Goal: Information Seeking & Learning: Learn about a topic

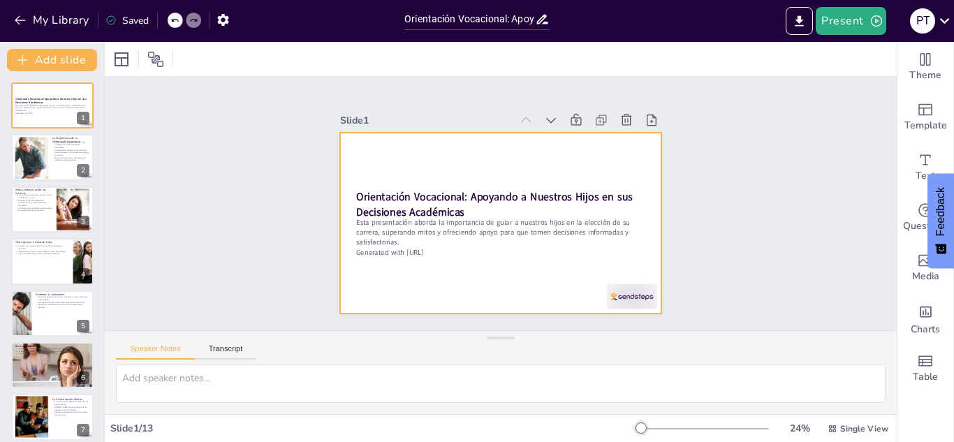
click at [391, 256] on div at bounding box center [500, 223] width 321 height 181
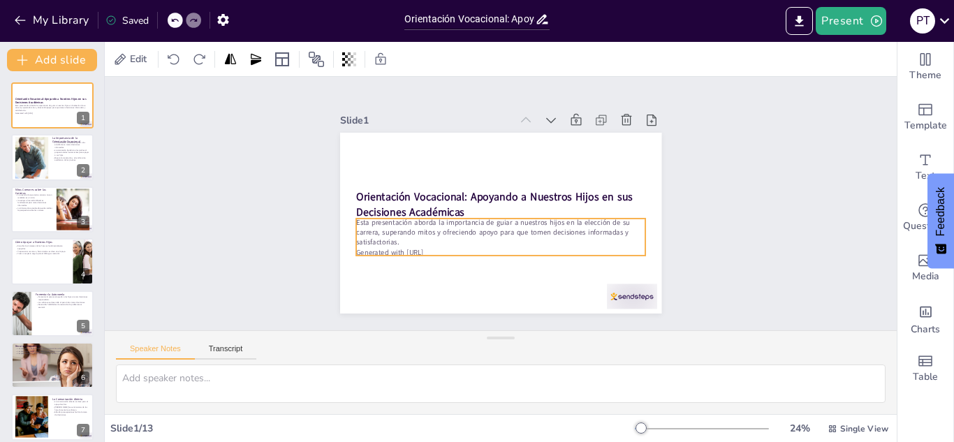
click at [393, 237] on p "Esta presentación aborda la importancia de guiar a nuestros hijos en la elecció…" at bounding box center [500, 232] width 289 height 30
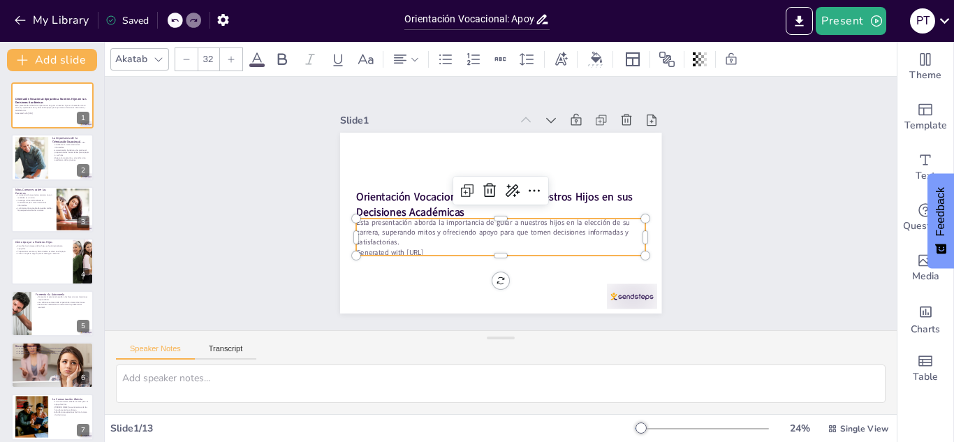
click at [393, 237] on p "Esta presentación aborda la importancia de guiar a nuestros hijos en la elecció…" at bounding box center [500, 232] width 289 height 30
click at [392, 227] on p "Esta presentación aborda la importancia de guiar a nuestros hijos en la elecció…" at bounding box center [500, 232] width 289 height 30
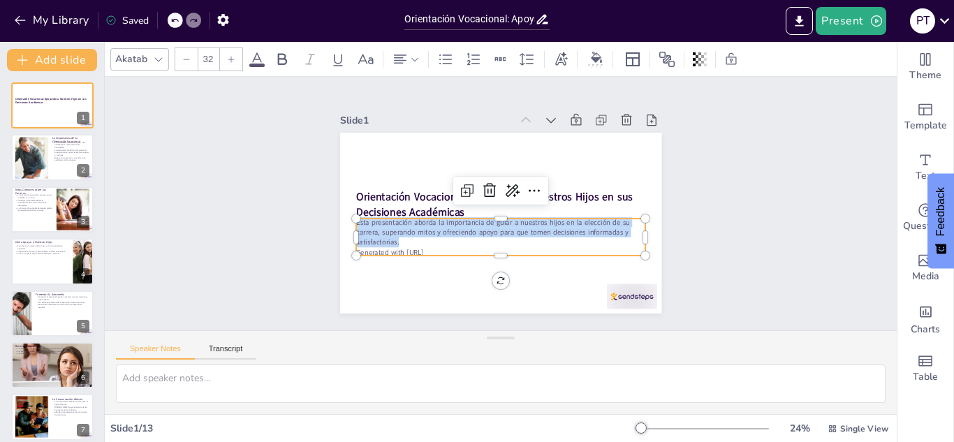
click at [392, 226] on p "Esta presentación aborda la importancia de guiar a nuestros hijos en la elecció…" at bounding box center [500, 232] width 289 height 30
click at [414, 236] on p "Esta presentación aborda la importancia de guiar a nuestros hijos en la elecció…" at bounding box center [500, 232] width 289 height 30
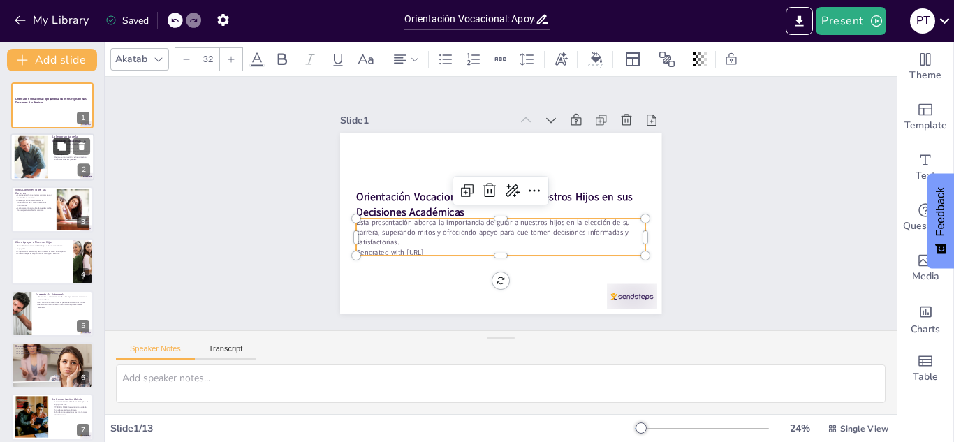
click at [61, 153] on button at bounding box center [61, 146] width 17 height 17
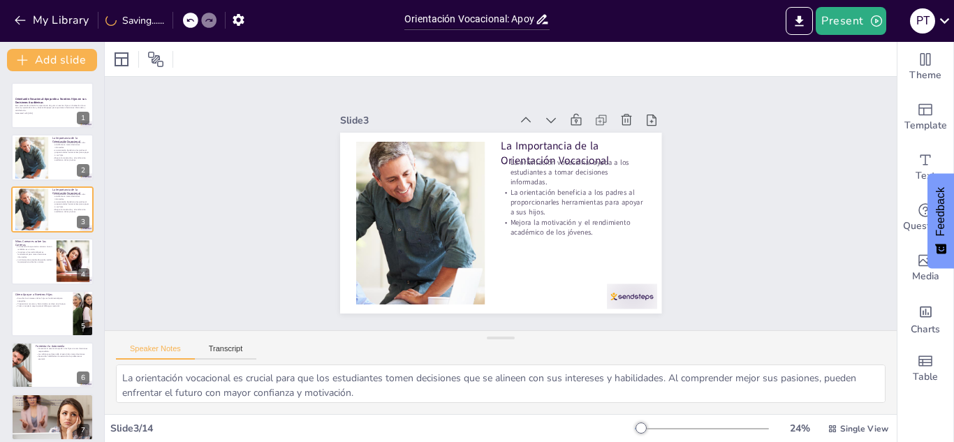
click at [224, 260] on div "Slide 1 Orientación Vocacional: Apoyando a Nuestros Hijos en sus Decisiones Aca…" at bounding box center [501, 204] width 792 height 254
click at [561, 157] on p "La orientación vocacional ayuda a los estudiantes a tomar decisiones informadas." at bounding box center [573, 172] width 145 height 30
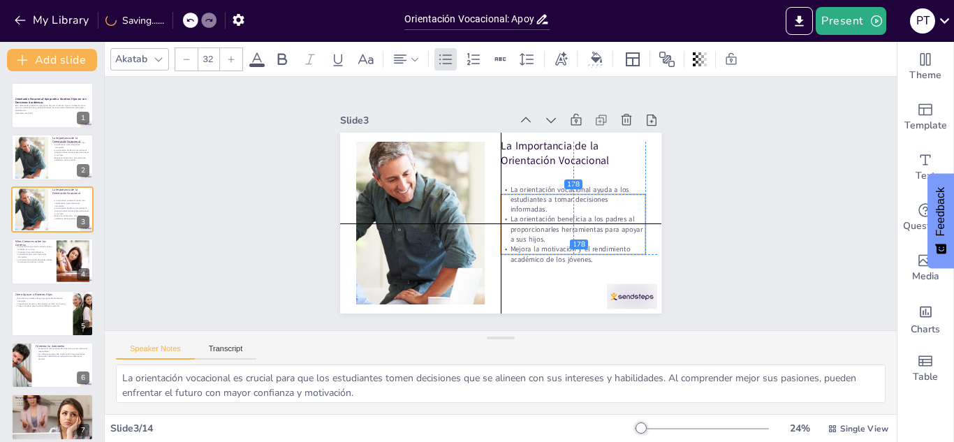
drag, startPoint x: 562, startPoint y: 197, endPoint x: 562, endPoint y: 224, distance: 27.2
click at [562, 224] on p "La orientación beneficia a los padres al proporcionarles herramientas para apoy…" at bounding box center [573, 229] width 145 height 30
drag, startPoint x: 562, startPoint y: 224, endPoint x: 554, endPoint y: 220, distance: 9.4
click at [554, 220] on p "La orientación beneficia a los padres al proporcionarles herramientas para apoy…" at bounding box center [560, 228] width 145 height 30
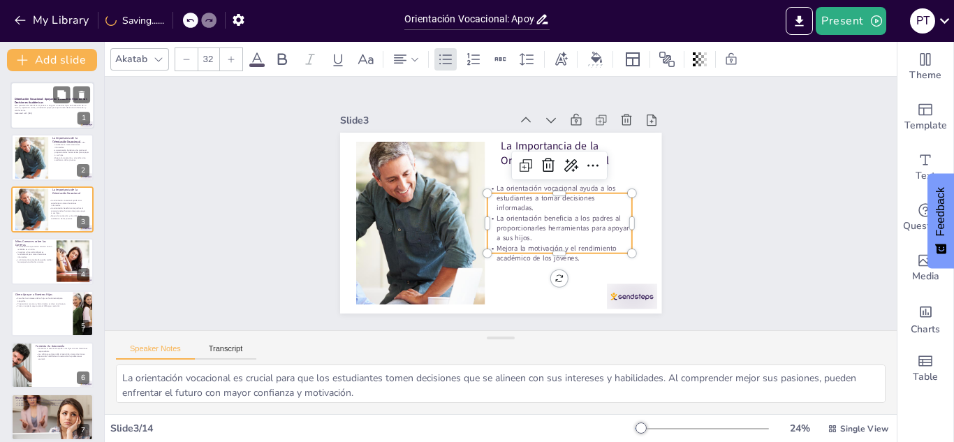
click at [61, 108] on p "Esta presentación aborda la importancia de guiar a nuestros hijos en la elecció…" at bounding box center [52, 108] width 75 height 8
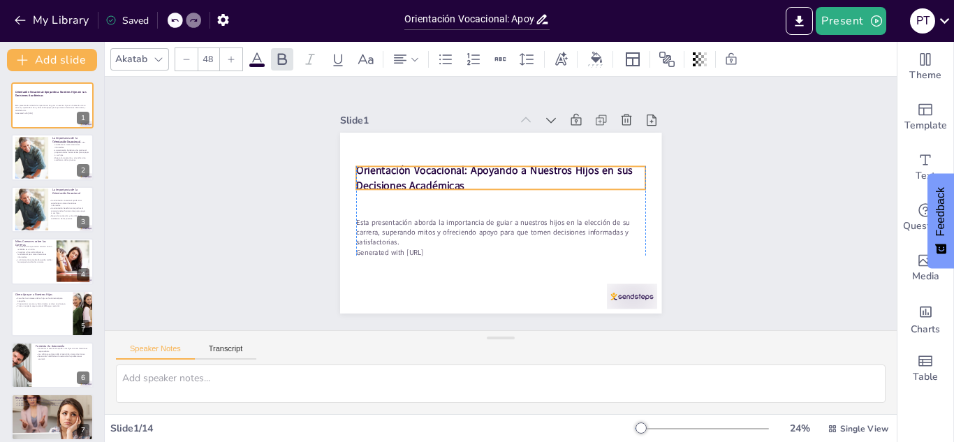
drag, startPoint x: 407, startPoint y: 200, endPoint x: 404, endPoint y: 174, distance: 26.7
click at [404, 174] on strong "Orientación Vocacional: Apoyando a Nuestros Hijos en sus Decisiones Académicas" at bounding box center [494, 177] width 277 height 29
click at [414, 174] on strong "Orientación Vocacional: Apoyando a Nuestros Hijos en sus Decisiones Académicas" at bounding box center [494, 177] width 277 height 29
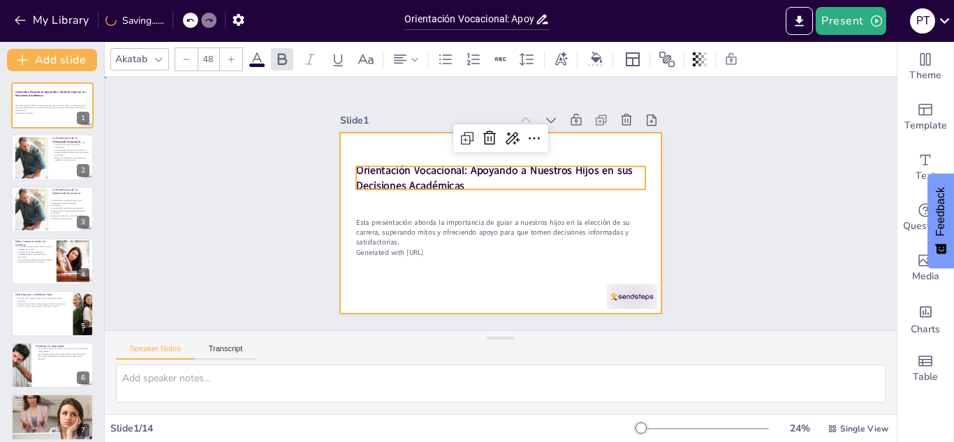
click at [450, 203] on div at bounding box center [500, 223] width 321 height 181
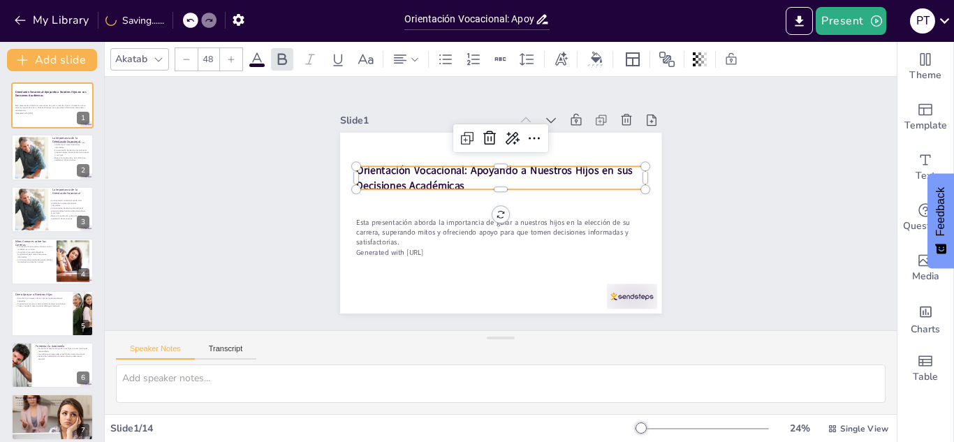
click at [437, 173] on strong "Orientación Vocacional: Apoyando a Nuestros Hijos en sus Decisiones Académicas" at bounding box center [494, 177] width 277 height 29
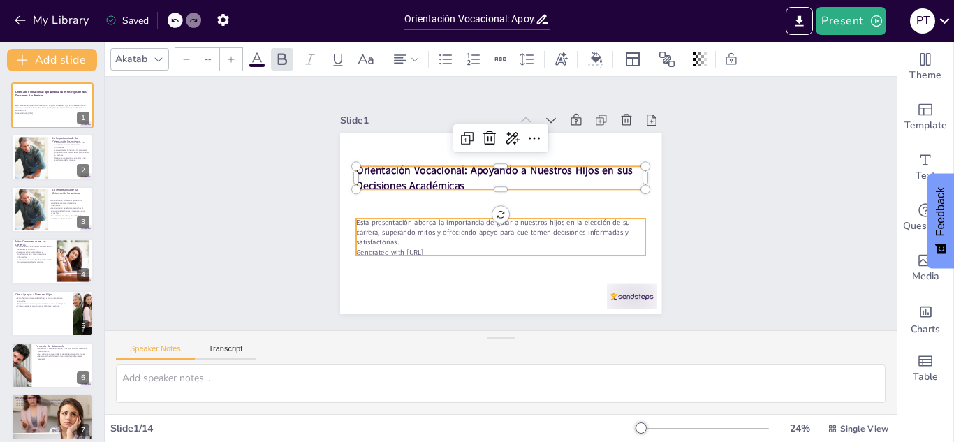
type input "32"
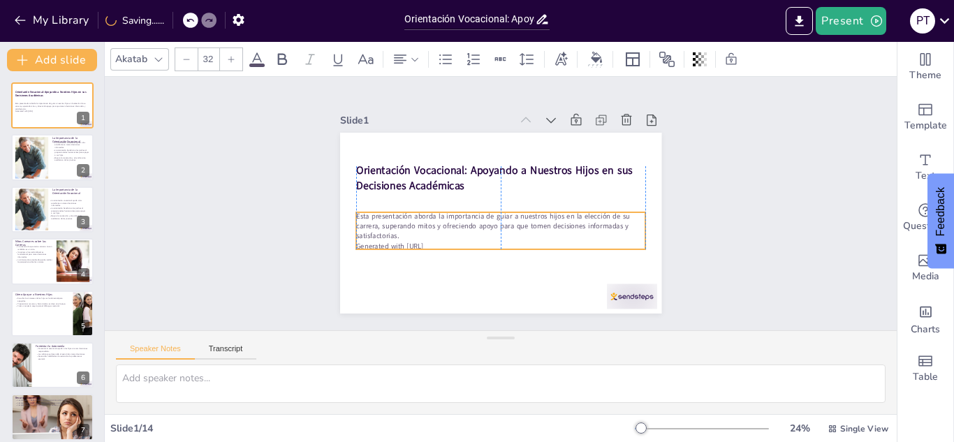
click at [441, 223] on p "Esta presentación aborda la importancia de guiar a nuestros hijos en la elecció…" at bounding box center [500, 226] width 289 height 30
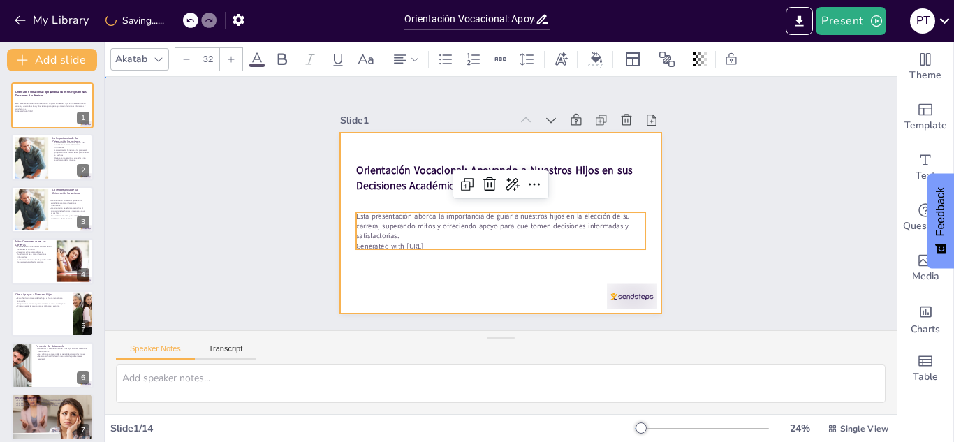
click at [441, 265] on div at bounding box center [500, 223] width 321 height 181
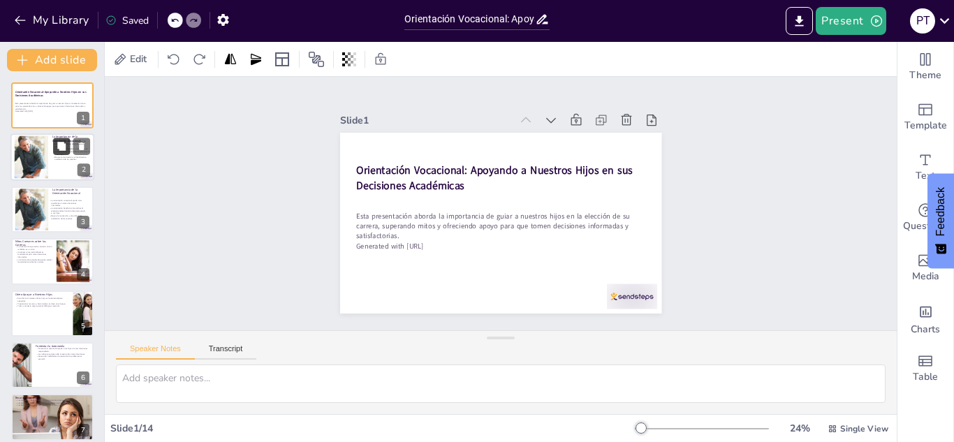
click at [53, 149] on button at bounding box center [61, 146] width 17 height 17
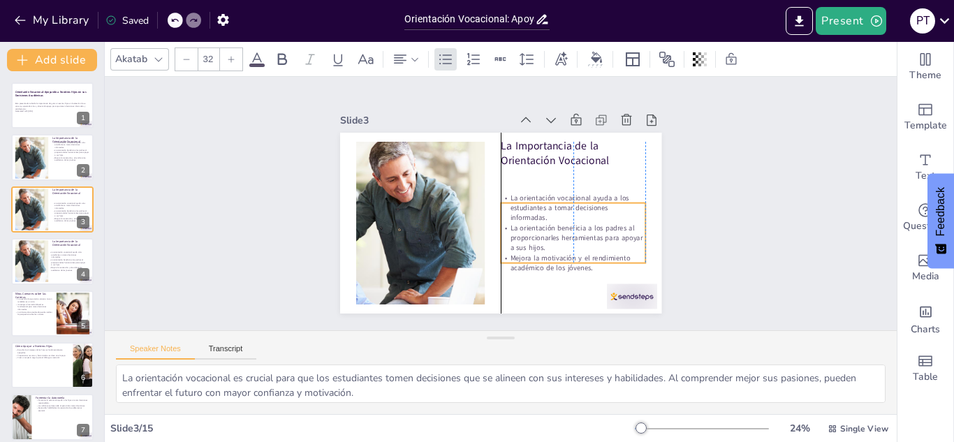
drag, startPoint x: 539, startPoint y: 199, endPoint x: 542, endPoint y: 235, distance: 36.5
click at [542, 235] on p "La orientación beneficia a los padres al proporcionarles herramientas para apoy…" at bounding box center [573, 238] width 145 height 30
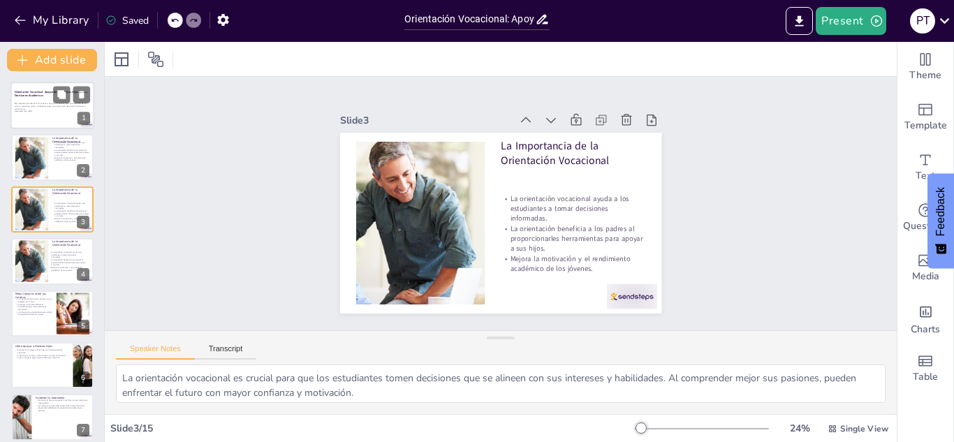
click at [16, 105] on p "Esta presentación aborda la importancia de guiar a nuestros hijos en la elecció…" at bounding box center [52, 107] width 75 height 8
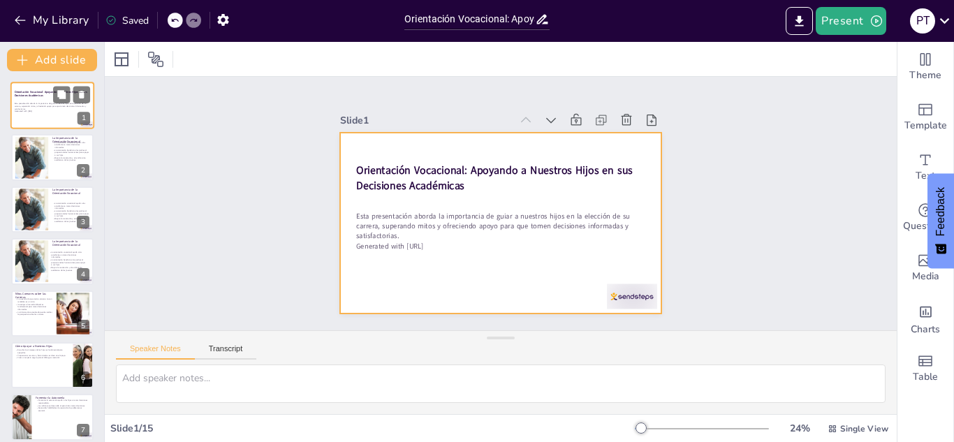
drag, startPoint x: 42, startPoint y: 124, endPoint x: 47, endPoint y: 160, distance: 36.6
click at [42, 126] on div at bounding box center [52, 105] width 84 height 47
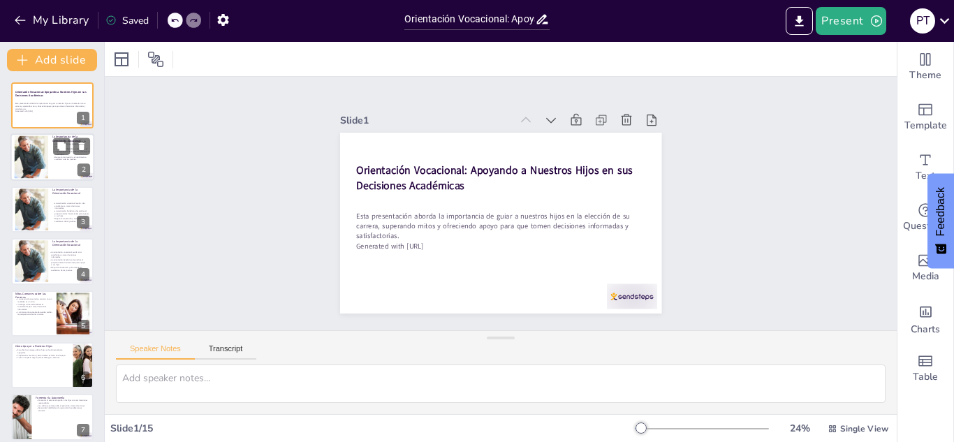
click at [47, 161] on div at bounding box center [31, 157] width 96 height 43
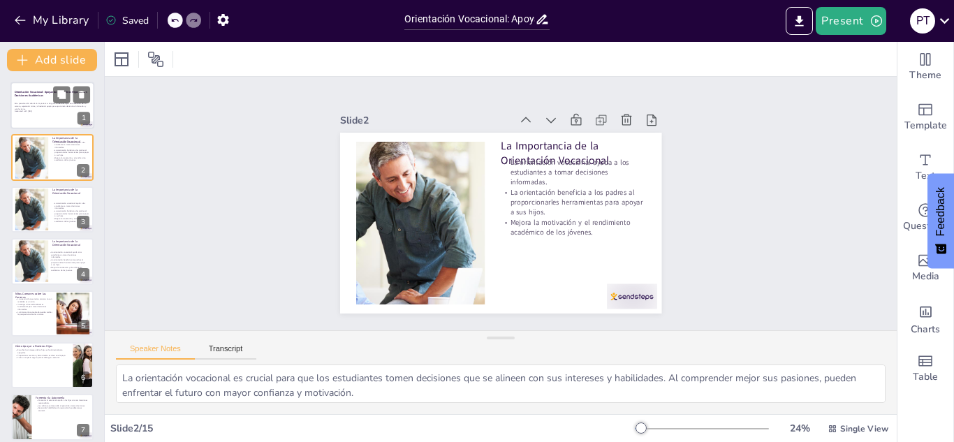
click at [37, 119] on div at bounding box center [52, 105] width 84 height 47
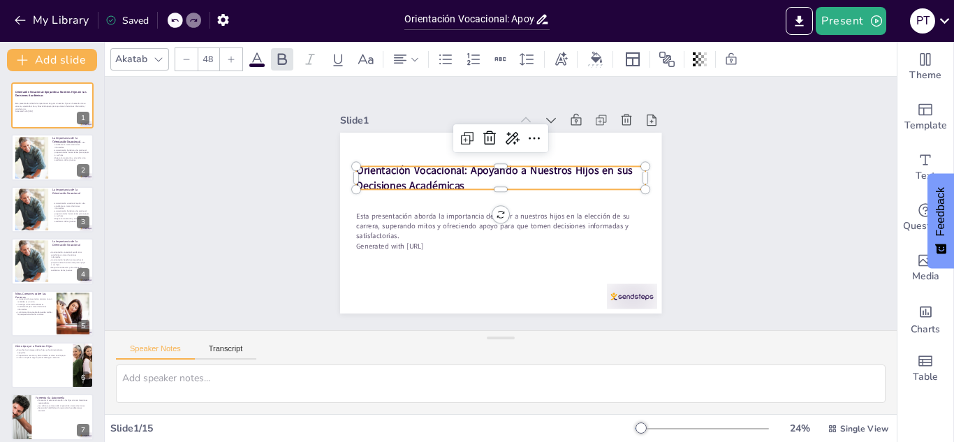
click at [419, 168] on strong "Orientación Vocacional: Apoyando a Nuestros Hijos en sus Decisiones Académicas" at bounding box center [494, 177] width 277 height 29
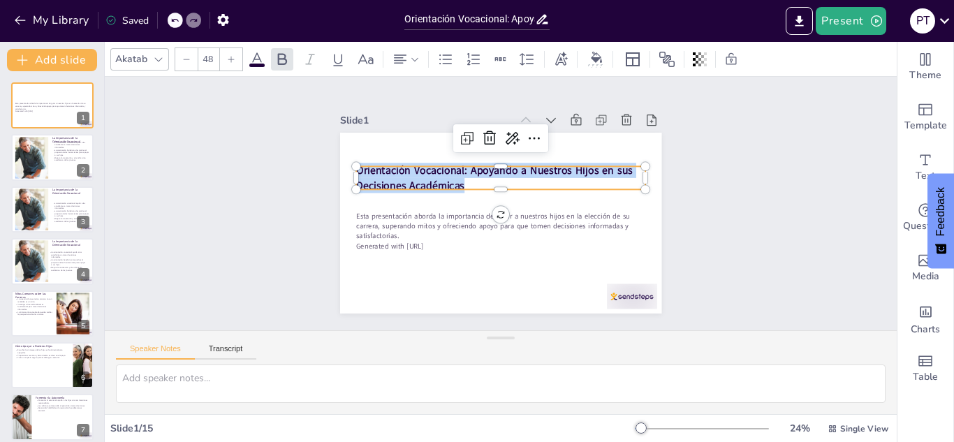
click at [419, 168] on strong "Orientación Vocacional: Apoyando a Nuestros Hijos en sus Decisiones Académicas" at bounding box center [494, 177] width 277 height 29
copy strong "Orientación Vocacional: Apoyando a Nuestros Hijos en sus Decisiones Académicas"
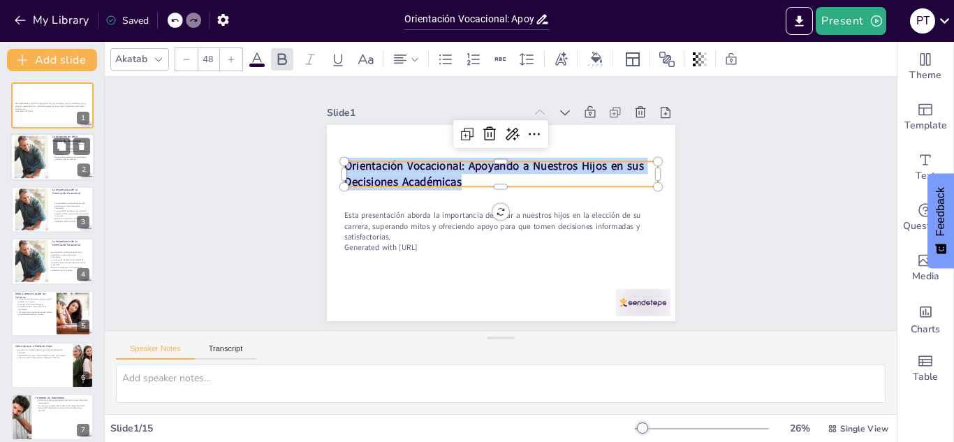
click at [62, 164] on div at bounding box center [52, 157] width 84 height 47
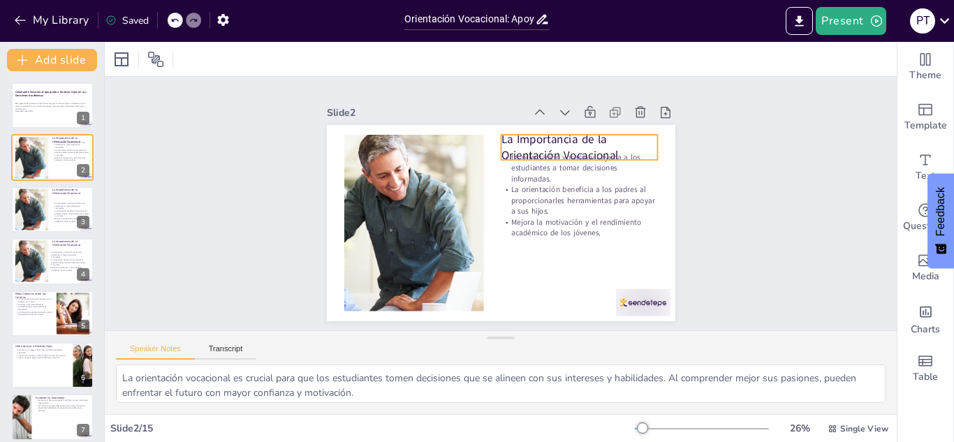
click at [562, 134] on p "La Importancia de la Orientación Vocacional" at bounding box center [579, 147] width 157 height 33
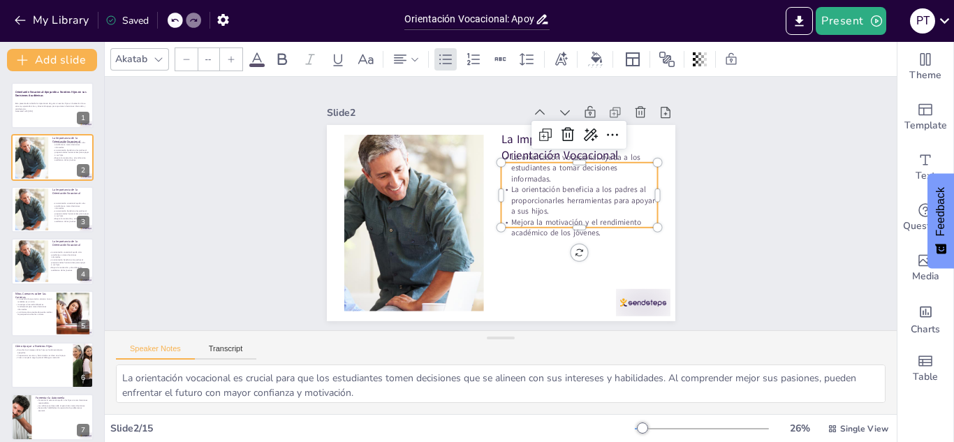
type input "32"
click at [529, 220] on p "Mejora la motivación y el rendimiento académico de los jóvenes." at bounding box center [579, 228] width 157 height 22
click at [556, 210] on p "La orientación beneficia a los padres al proporcionarles herramientas para apoy…" at bounding box center [579, 200] width 157 height 33
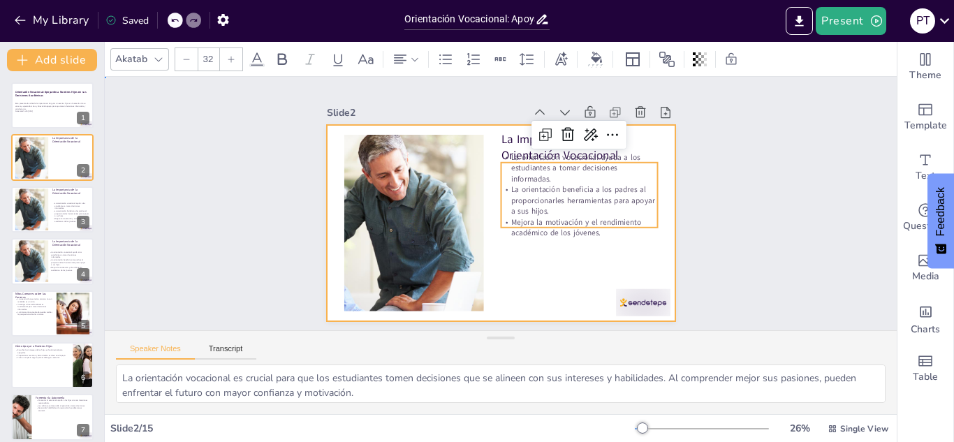
click at [578, 266] on div at bounding box center [501, 223] width 349 height 196
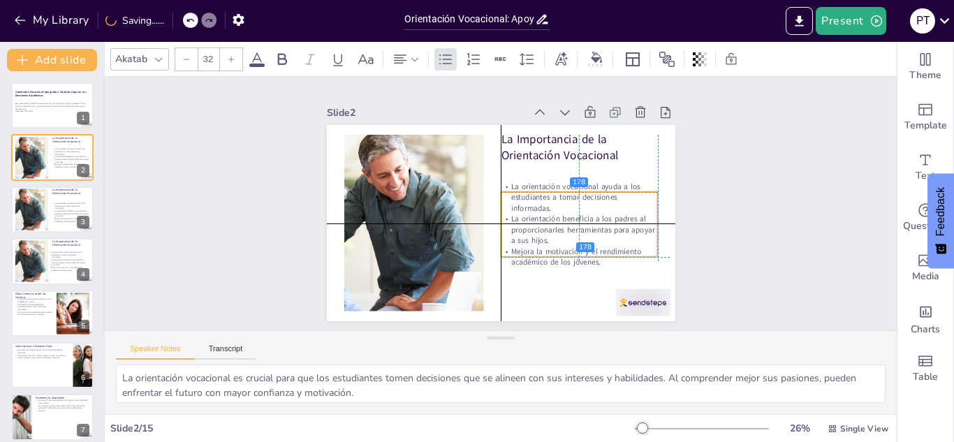
drag, startPoint x: 581, startPoint y: 237, endPoint x: 589, endPoint y: 233, distance: 8.8
click at [589, 233] on p "La orientación beneficia a los padres al proporcionarles herramientas para apoy…" at bounding box center [579, 230] width 157 height 33
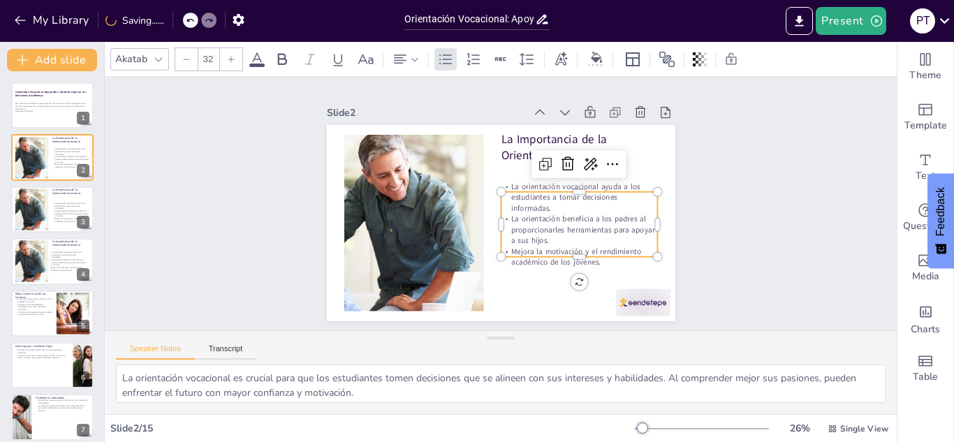
click at [589, 233] on p "La orientación beneficia a los padres al proporcionarles herramientas para apoy…" at bounding box center [579, 230] width 157 height 33
click at [592, 257] on div at bounding box center [579, 262] width 157 height 11
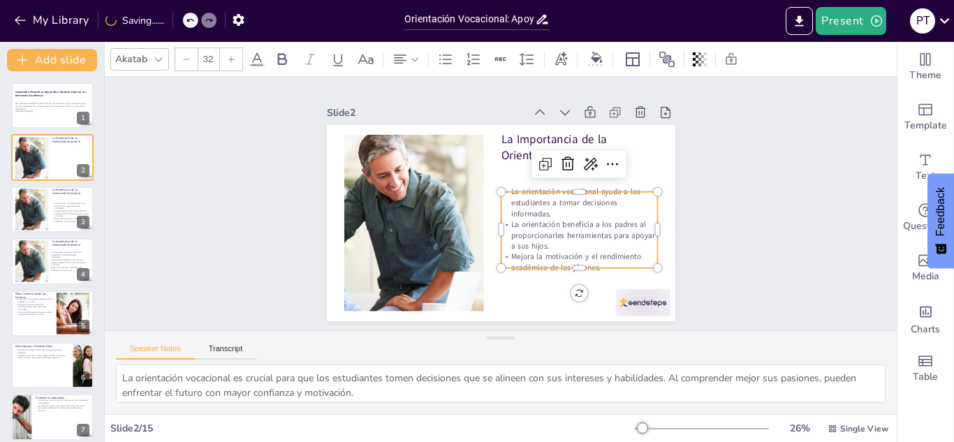
click at [594, 257] on p "Mejora la motivación y el rendimiento académico de los jóvenes." at bounding box center [579, 262] width 157 height 22
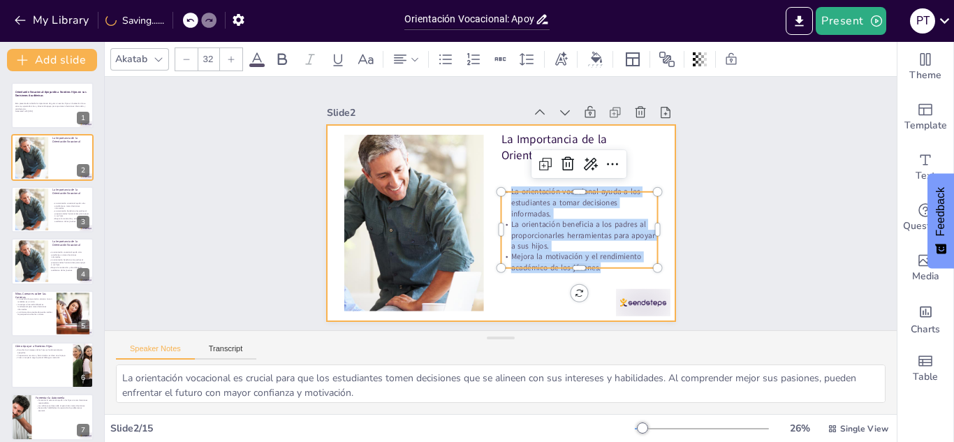
drag, startPoint x: 501, startPoint y: 190, endPoint x: 601, endPoint y: 293, distance: 143.7
click at [601, 293] on div "La Importancia de la Orientación Vocacional La orientación vocacional ayuda a l…" at bounding box center [501, 223] width 349 height 196
copy div "La orientación vocacional ayuda a los estudiantes a tomar decisiones informadas…"
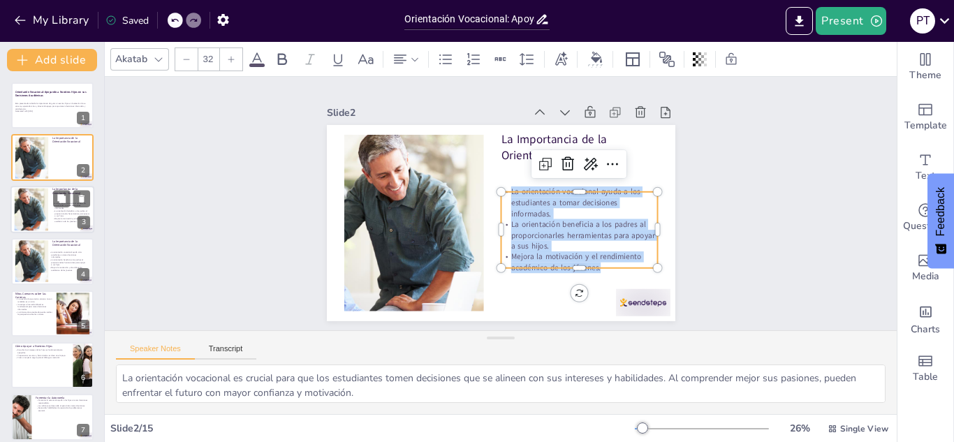
click at [31, 211] on div at bounding box center [31, 209] width 96 height 43
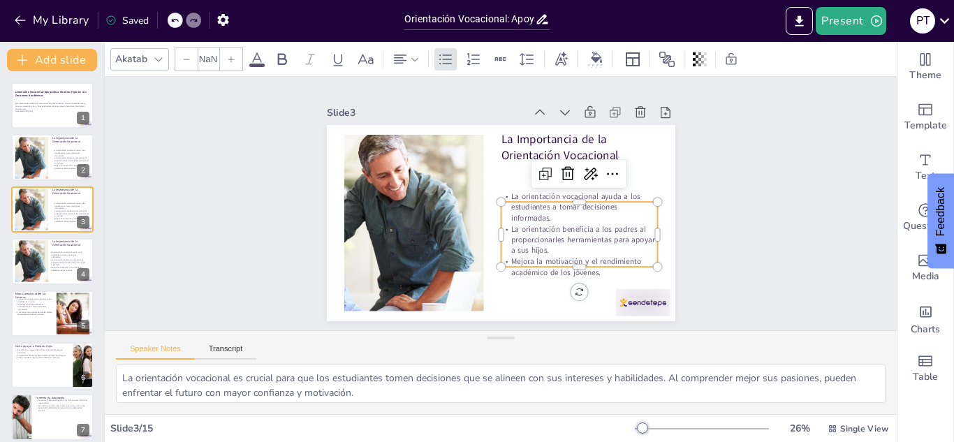
type input "32"
click at [573, 233] on p "La orientación beneficia a los padres al proporcionarles herramientas para apoy…" at bounding box center [579, 240] width 157 height 33
click at [571, 234] on p "La orientación beneficia a los padres al proporcionarles herramientas para apoy…" at bounding box center [579, 240] width 157 height 33
click at [562, 224] on p "La orientación beneficia a los padres al proporcionarles herramientas para apoy…" at bounding box center [579, 240] width 157 height 33
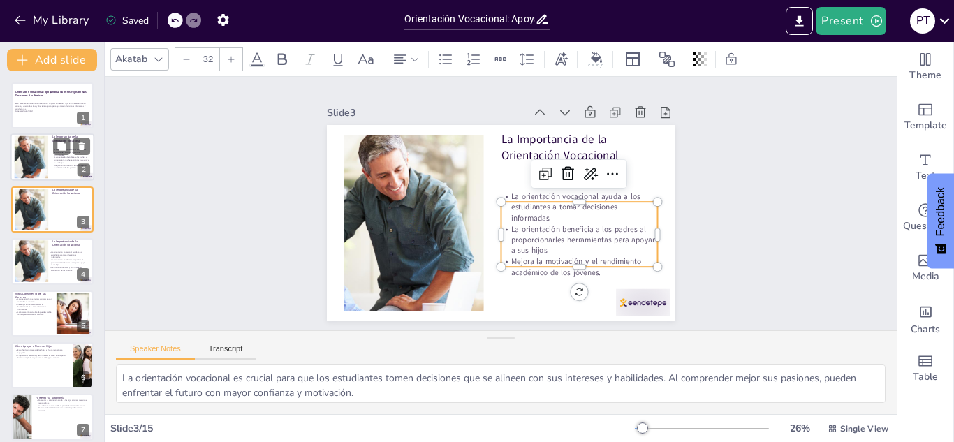
click at [42, 159] on div at bounding box center [31, 157] width 96 height 43
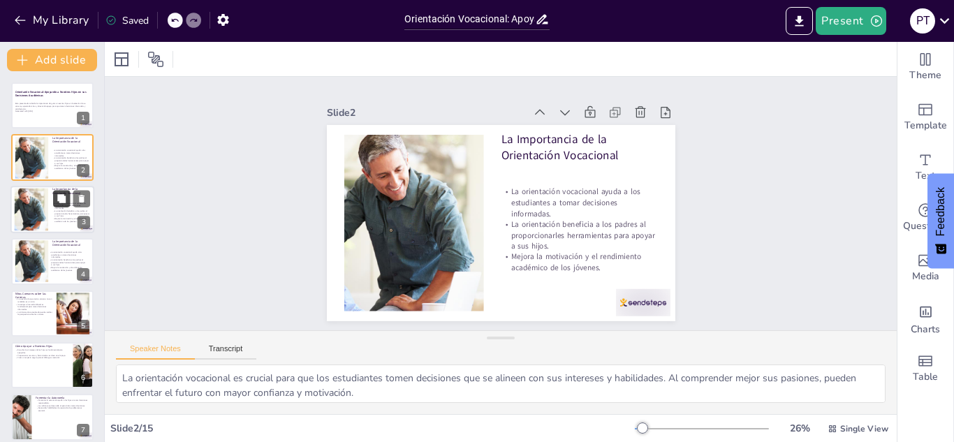
click at [54, 197] on button at bounding box center [61, 198] width 17 height 17
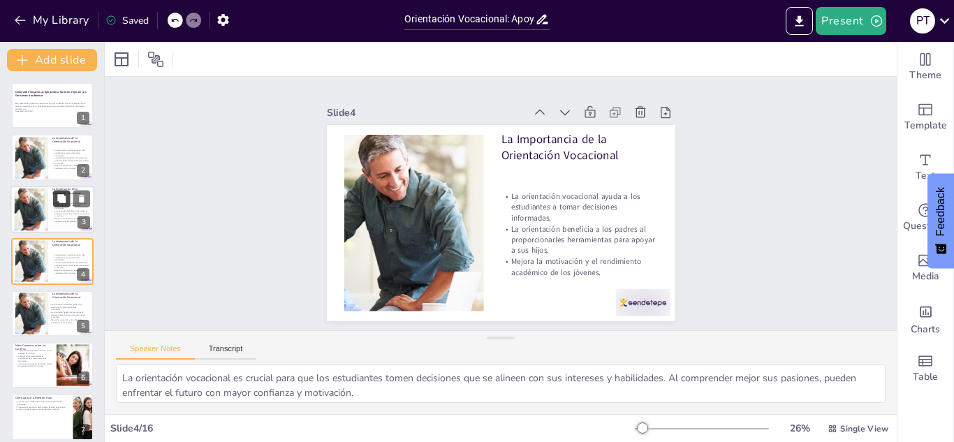
scroll to position [5, 0]
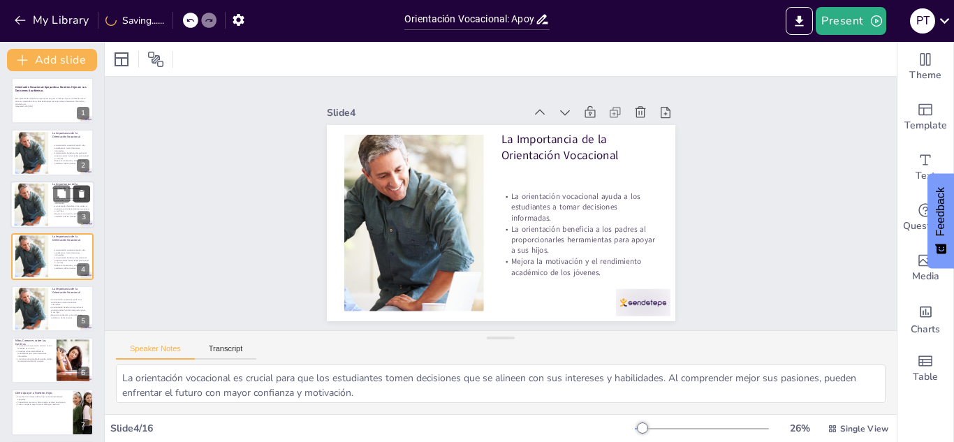
click at [77, 194] on icon at bounding box center [82, 194] width 10 height 10
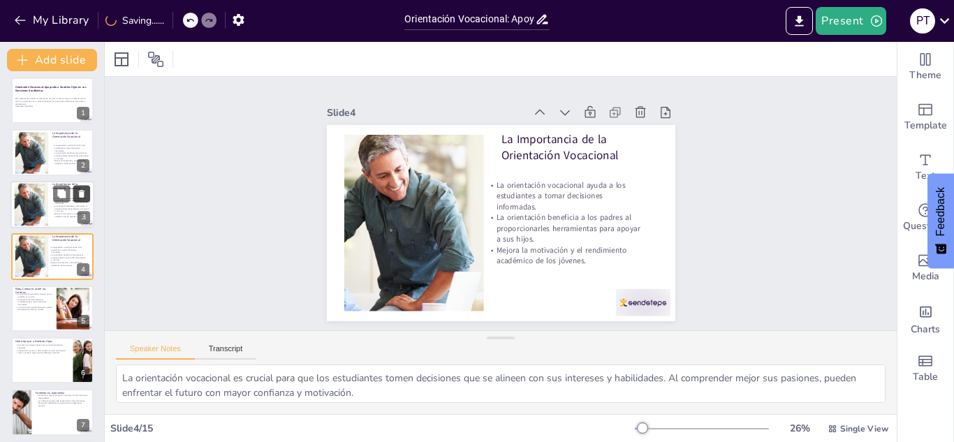
click at [77, 194] on icon at bounding box center [82, 194] width 10 height 10
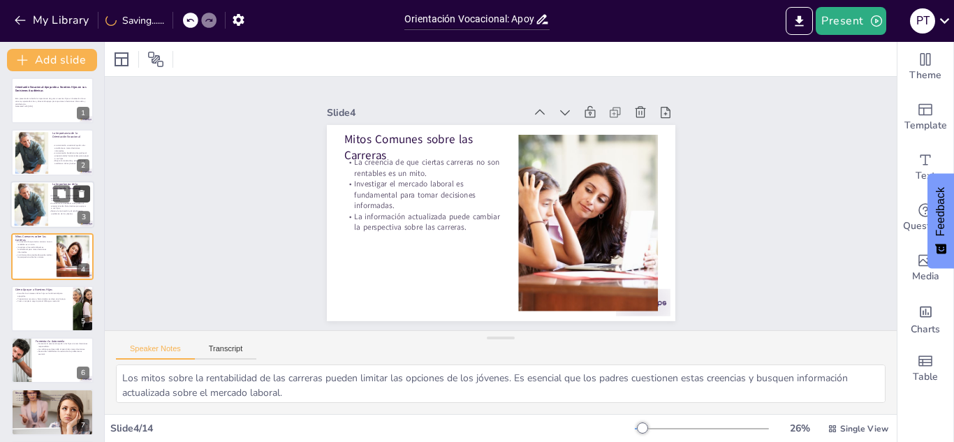
click at [77, 194] on icon at bounding box center [82, 194] width 10 height 10
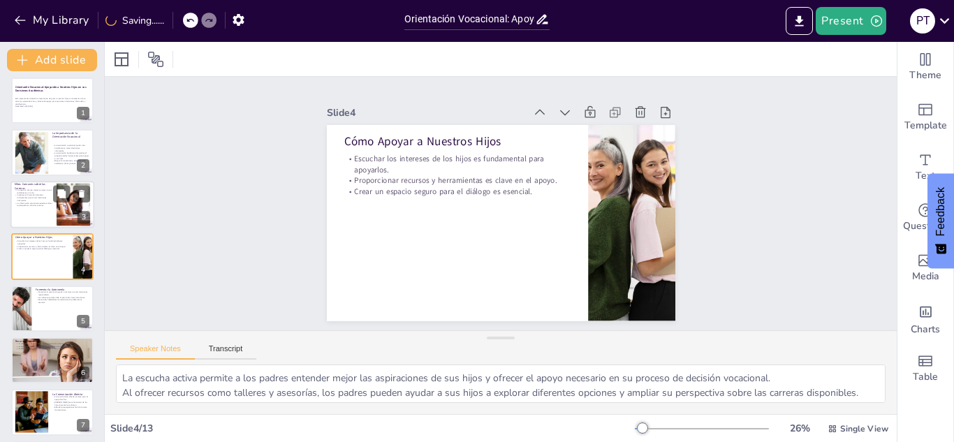
click at [33, 206] on p "La información actualizada puede cambiar la perspectiva sobre las carreras." at bounding box center [34, 204] width 38 height 5
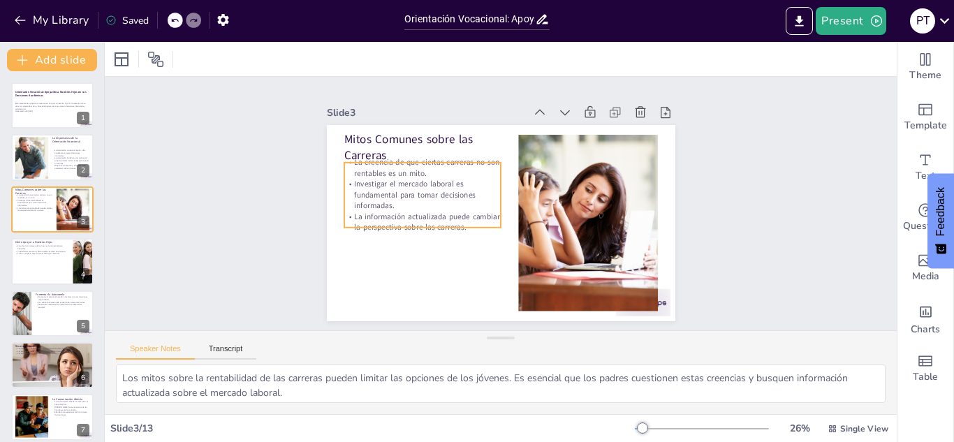
click at [455, 212] on p "La información actualizada puede cambiar la perspectiva sobre las carreras." at bounding box center [422, 223] width 157 height 22
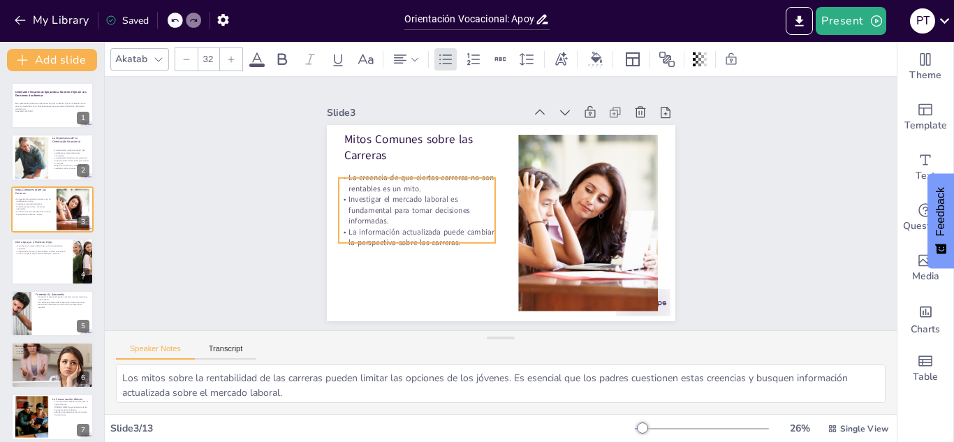
drag, startPoint x: 454, startPoint y: 212, endPoint x: 450, endPoint y: 228, distance: 17.3
click at [450, 228] on p "La información actualizada puede cambiar la perspectiva sobre las carreras." at bounding box center [416, 238] width 157 height 22
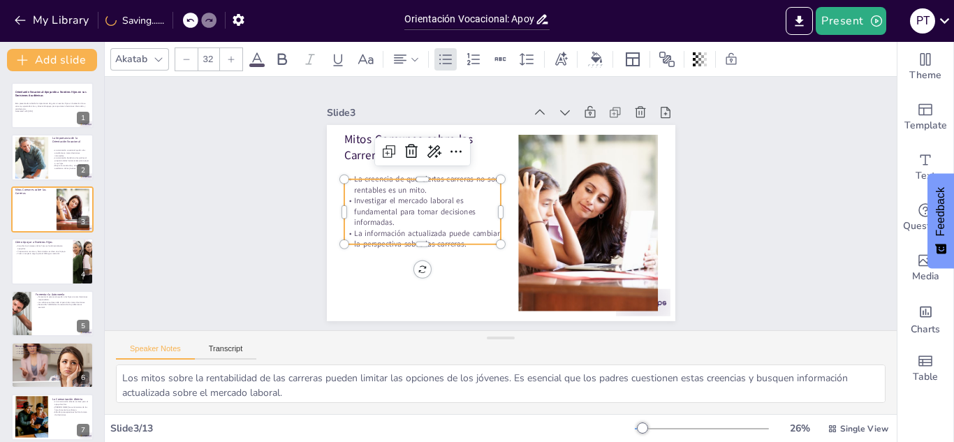
click at [375, 142] on div at bounding box center [422, 152] width 95 height 28
click at [356, 139] on p "Mitos Comunes sobre las Carreras" at bounding box center [422, 147] width 157 height 33
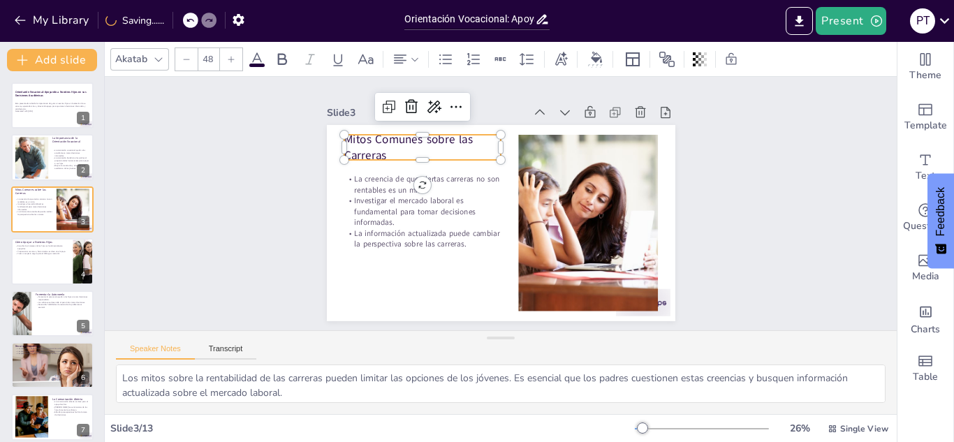
click at [356, 139] on p "Mitos Comunes sobre las Carreras" at bounding box center [422, 147] width 157 height 33
click at [379, 150] on p "Mitos Comunes sobre las Carreras" at bounding box center [422, 147] width 157 height 33
drag, startPoint x: 353, startPoint y: 136, endPoint x: 293, endPoint y: 135, distance: 60.1
click at [293, 135] on div "Slide 1 Orientación Vocacional: Apoyando a Nuestros Hijos en sus Decisiones Aca…" at bounding box center [501, 203] width 427 height 235
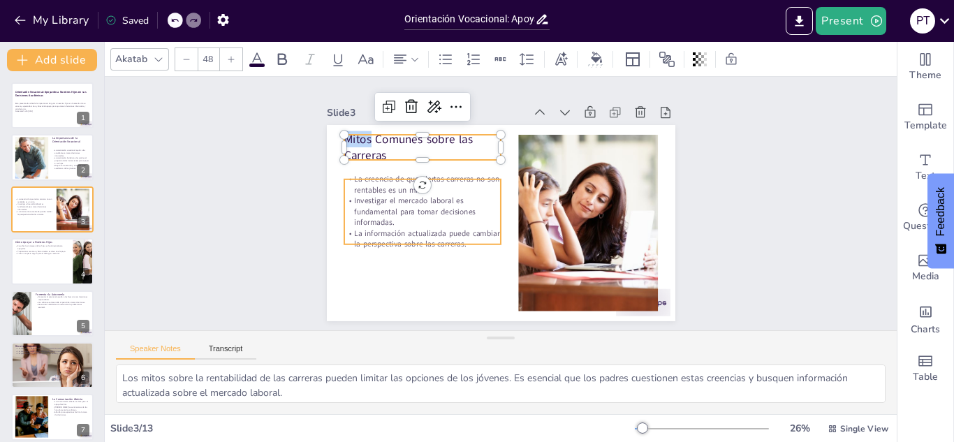
copy p "Mitos"
type input "32"
click at [367, 179] on p "La creencia de que ciertas carreras no son rentables es un mito." at bounding box center [422, 185] width 157 height 22
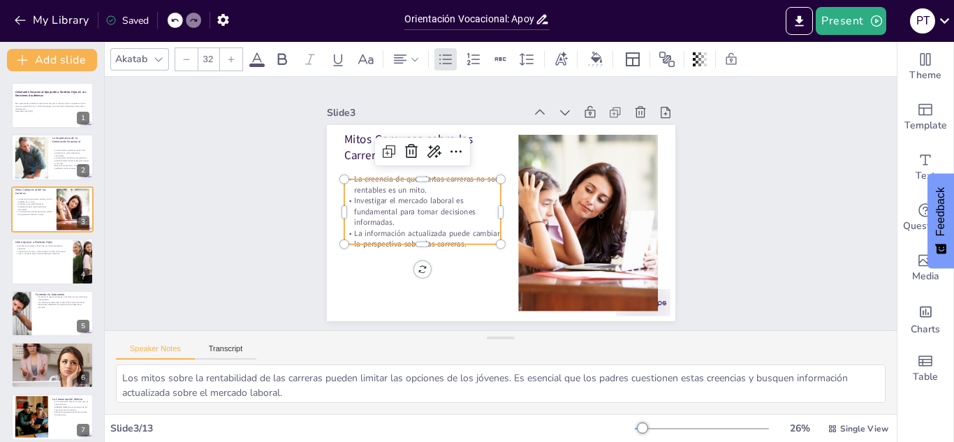
click at [367, 179] on p "La creencia de que ciertas carreras no son rentables es un mito." at bounding box center [422, 185] width 157 height 22
click at [383, 179] on p "La creencia de que ciertas carreras no son rentables es un mito." at bounding box center [422, 185] width 157 height 22
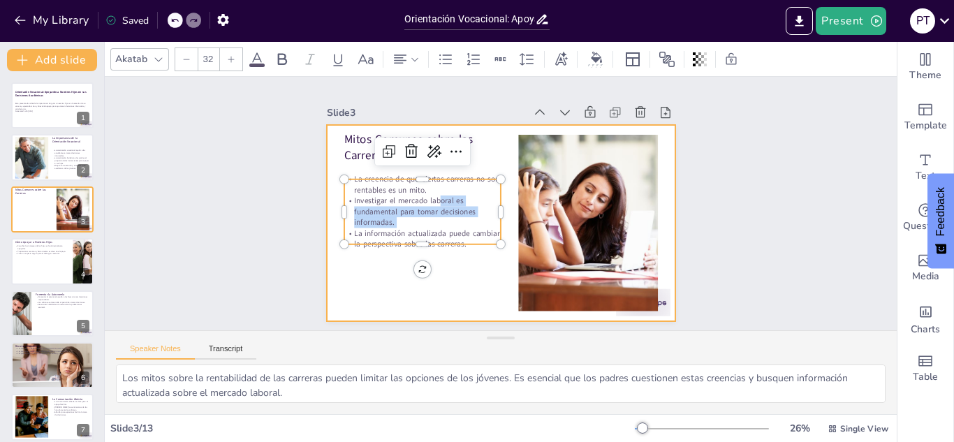
drag, startPoint x: 430, startPoint y: 190, endPoint x: 378, endPoint y: 188, distance: 51.7
click at [327, 169] on div "Mitos Comunes sobre las Carreras La creencia de que ciertas carreras no son ren…" at bounding box center [501, 223] width 349 height 196
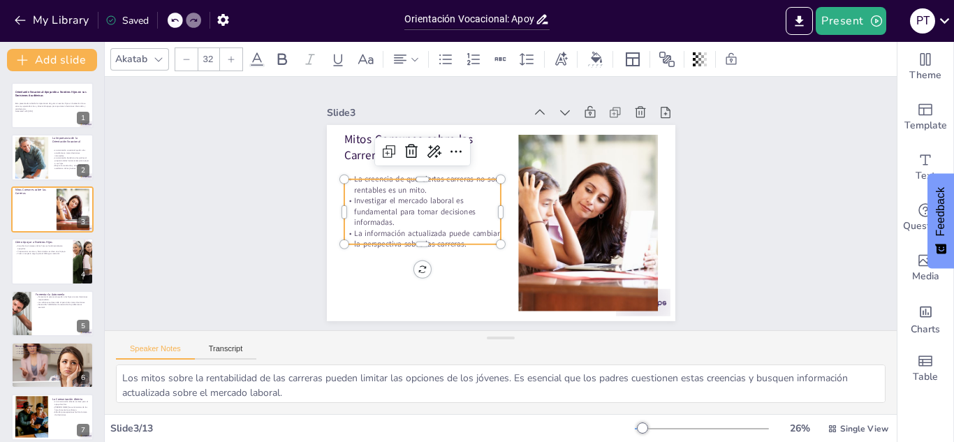
click at [378, 188] on p "La creencia de que ciertas carreras no son rentables es un mito." at bounding box center [422, 185] width 157 height 22
drag, startPoint x: 403, startPoint y: 185, endPoint x: 340, endPoint y: 176, distance: 63.5
click at [344, 176] on p "La creencia de que ciertas carreras no son rentables es un mito." at bounding box center [422, 185] width 157 height 22
copy p "La creencia de que ciertas carreras no son rentables es un mito."
click at [433, 205] on p "Investigar el mercado laboral es fundamental para tomar decisiones informadas." at bounding box center [422, 212] width 157 height 33
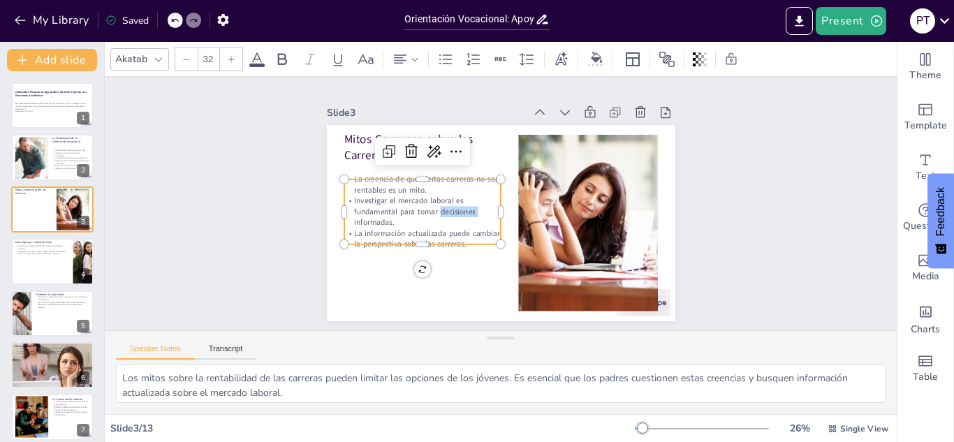
click at [433, 205] on p "Investigar el mercado laboral es fundamental para tomar decisiones informadas." at bounding box center [422, 212] width 157 height 33
click at [409, 209] on p "Investigar el mercado laboral es fundamental para tomar decisiones informadas." at bounding box center [422, 212] width 157 height 33
drag, startPoint x: 392, startPoint y: 221, endPoint x: 373, endPoint y: 219, distance: 19.0
click at [374, 220] on p "Investigar el mercado laboral es fundamental para tomar decisiones informadas." at bounding box center [422, 212] width 157 height 33
click at [379, 205] on p "Investigar el mercado laboral es fundamental para tomar decisiones informadas." at bounding box center [422, 212] width 157 height 33
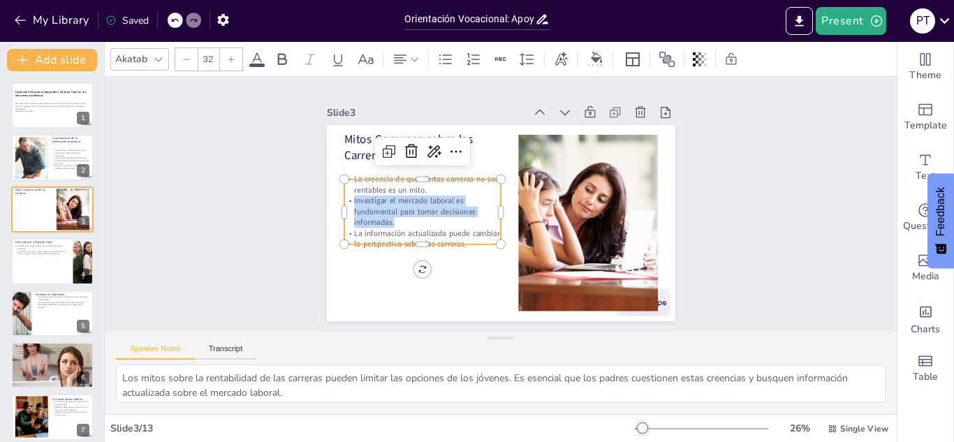
drag, startPoint x: 389, startPoint y: 219, endPoint x: 337, endPoint y: 196, distance: 57.5
click at [344, 196] on p "Investigar el mercado laboral es fundamental para tomar decisiones informadas." at bounding box center [422, 212] width 157 height 33
copy p "Investigar el mercado laboral es fundamental para tomar decisiones informadas."
click at [399, 233] on p "La información actualizada puede cambiar la perspectiva sobre las carreras." at bounding box center [422, 239] width 157 height 22
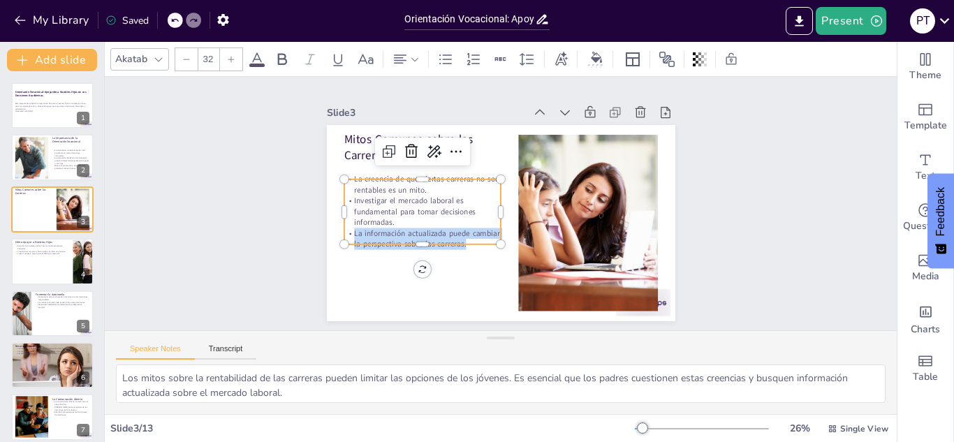
click at [399, 233] on p "La información actualizada puede cambiar la perspectiva sobre las carreras." at bounding box center [422, 239] width 157 height 22
copy p "La información actualizada puede cambiar la perspectiva sobre las carreras."
click at [50, 244] on p "Escuchar los intereses de los hijos es fundamental para apoyarlos." at bounding box center [42, 246] width 54 height 5
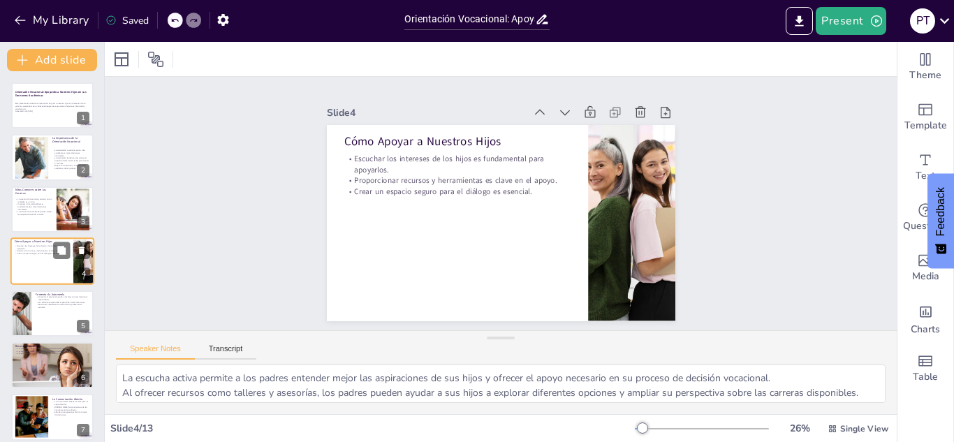
scroll to position [5, 0]
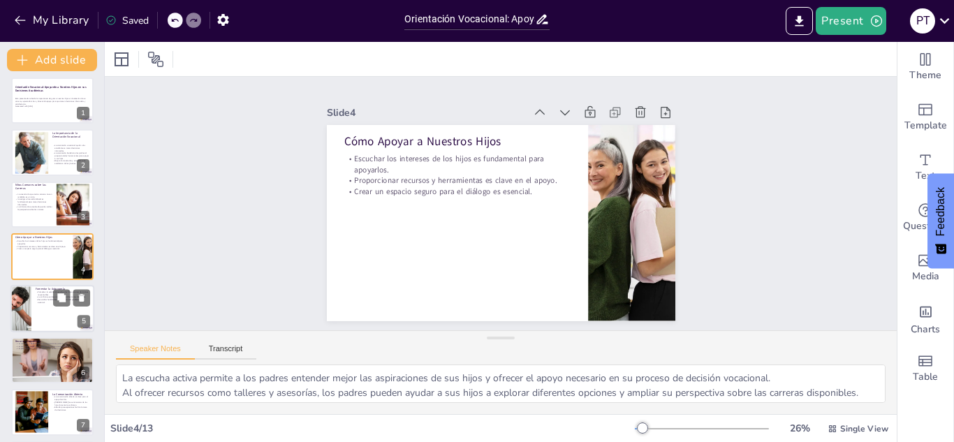
click at [31, 311] on div at bounding box center [52, 308] width 84 height 47
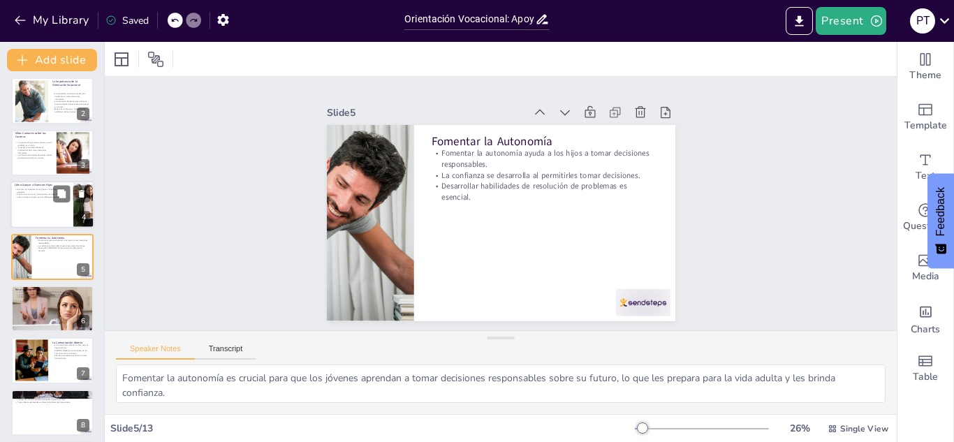
click at [37, 214] on div at bounding box center [52, 204] width 84 height 47
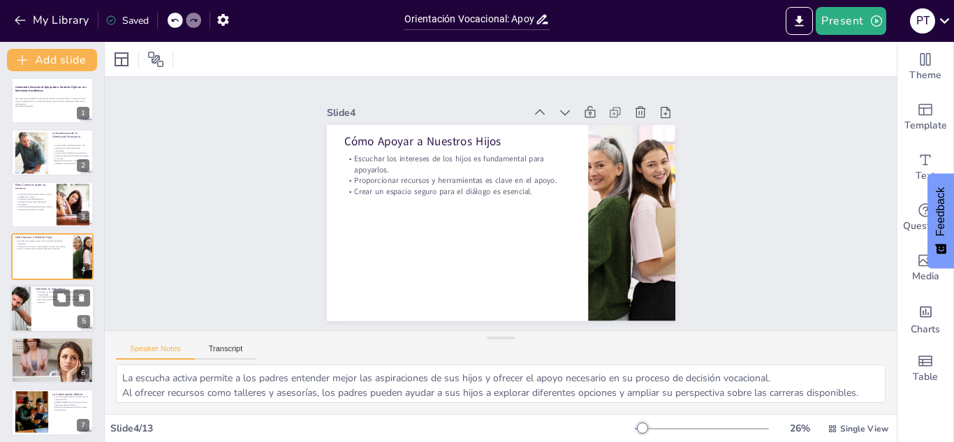
click at [27, 319] on div at bounding box center [21, 308] width 117 height 47
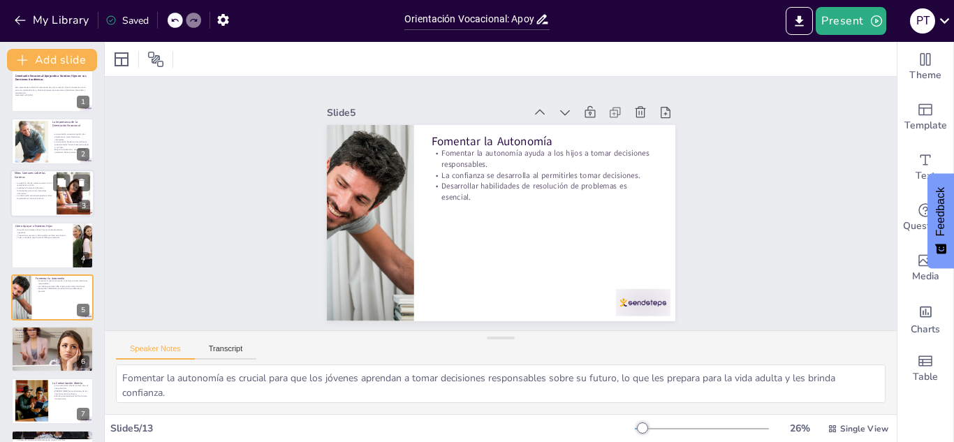
scroll to position [0, 0]
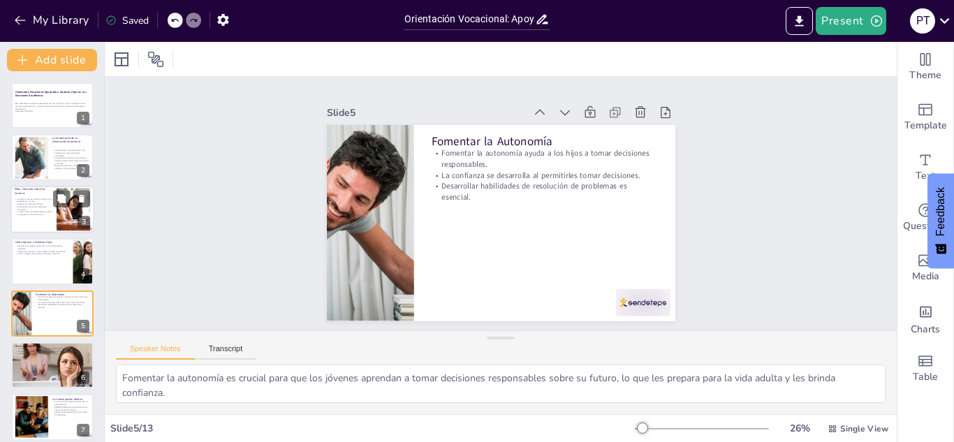
click at [31, 154] on div at bounding box center [32, 158] width 94 height 42
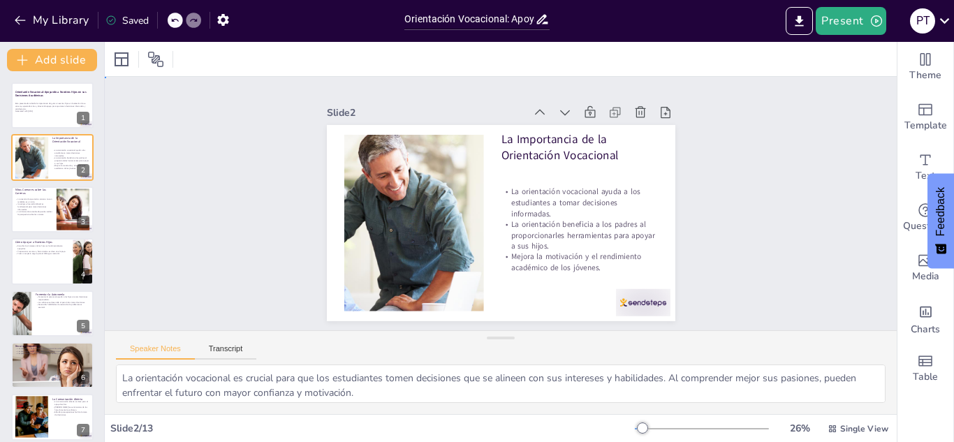
click at [767, 202] on div "Slide 1 Orientación Vocacional: Apoyando a Nuestros Hijos en sus Decisiones Aca…" at bounding box center [501, 204] width 792 height 254
click at [43, 298] on p "Fomentar la autonomía ayuda a los hijos a tomar decisiones responsables." at bounding box center [63, 297] width 54 height 5
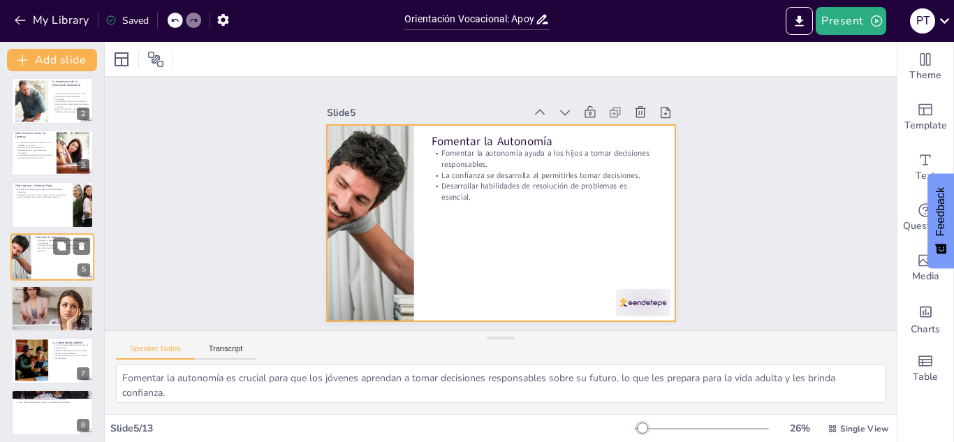
scroll to position [126, 0]
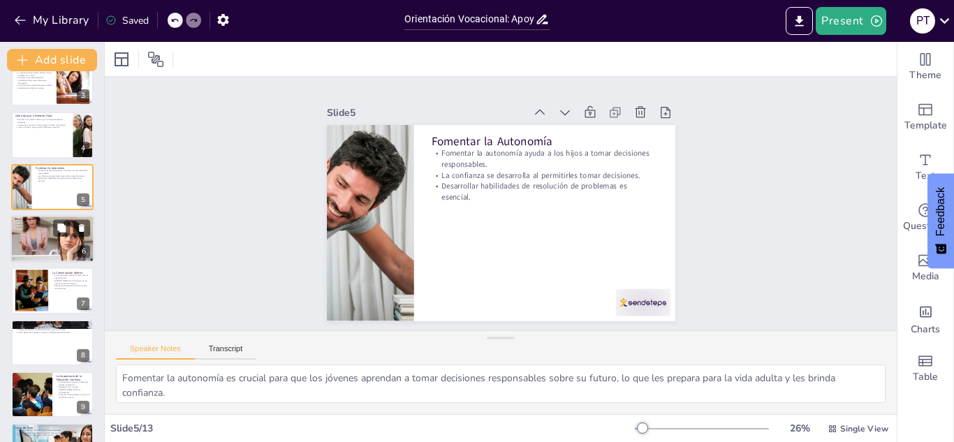
click at [31, 243] on div at bounding box center [52, 239] width 84 height 56
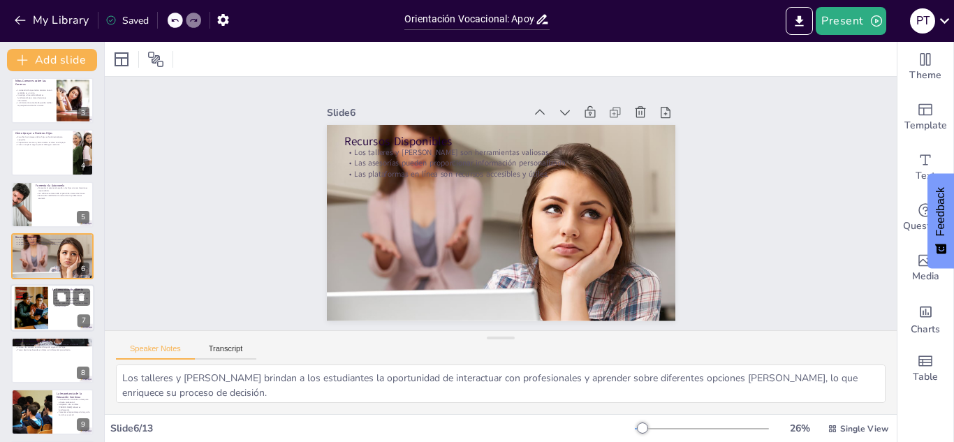
click at [43, 289] on div at bounding box center [32, 308] width 68 height 43
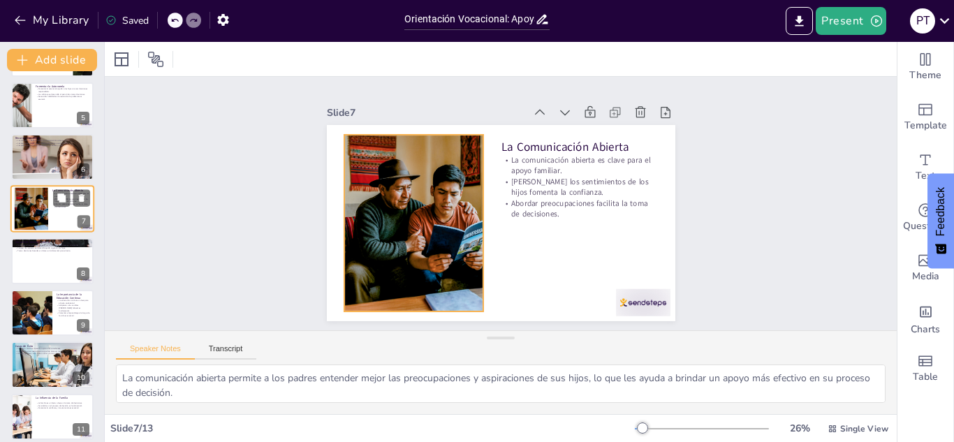
scroll to position [230, 0]
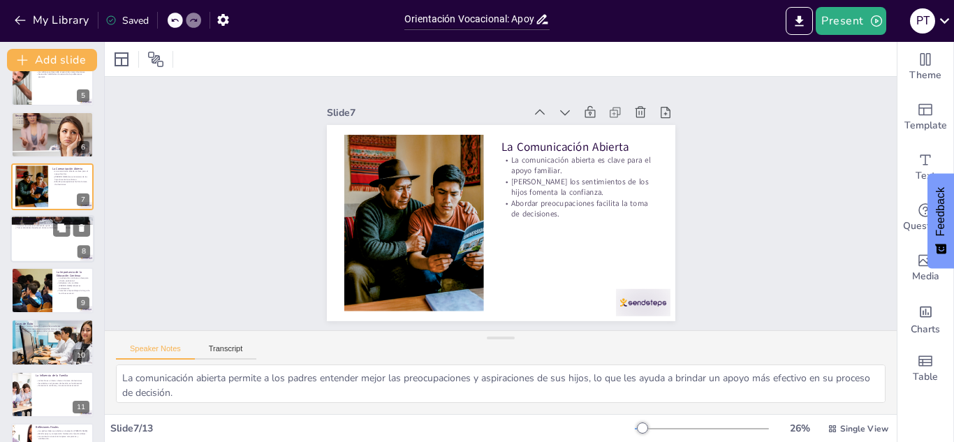
click at [42, 242] on div at bounding box center [52, 238] width 84 height 47
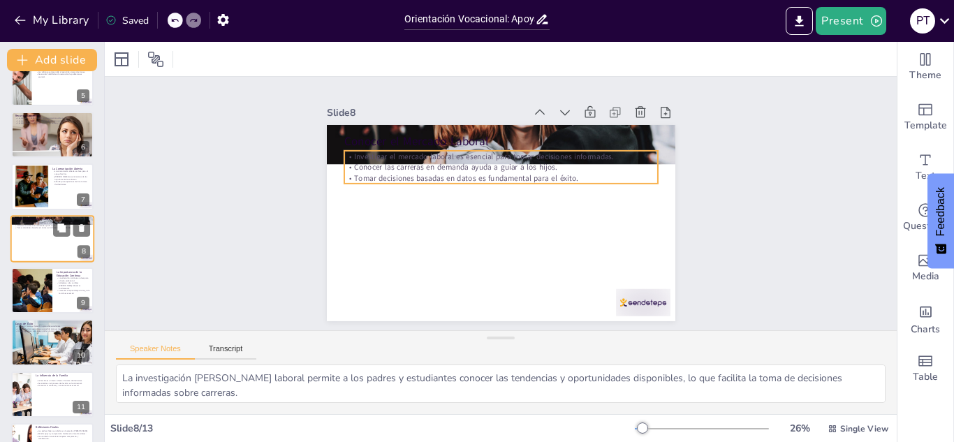
scroll to position [212, 0]
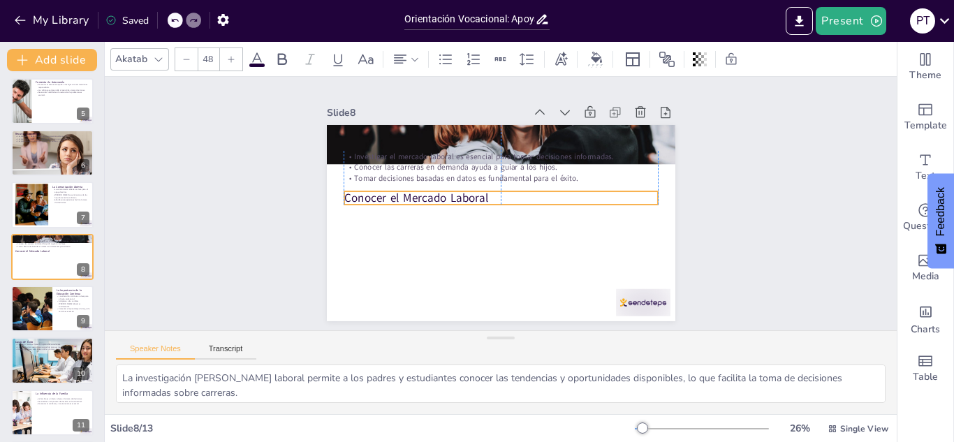
drag, startPoint x: 437, startPoint y: 140, endPoint x: 435, endPoint y: 197, distance: 56.6
click at [435, 197] on p "Conocer el Mercado Laboral" at bounding box center [501, 198] width 314 height 16
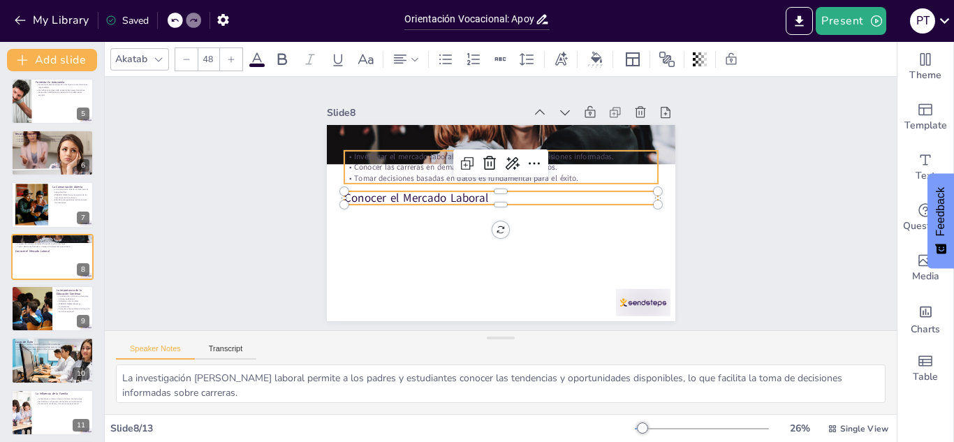
type input "32"
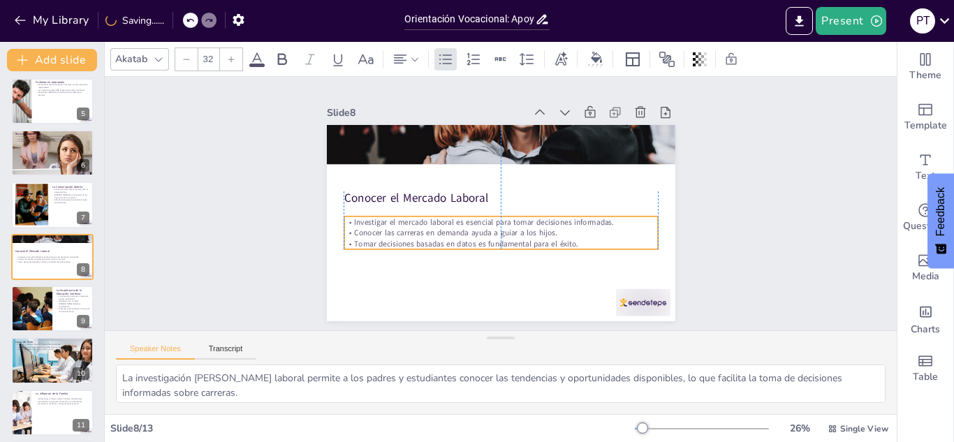
drag, startPoint x: 397, startPoint y: 152, endPoint x: 402, endPoint y: 218, distance: 65.8
click at [402, 218] on p "Investigar el mercado laboral es esencial para tomar decisiones informadas." at bounding box center [501, 222] width 314 height 11
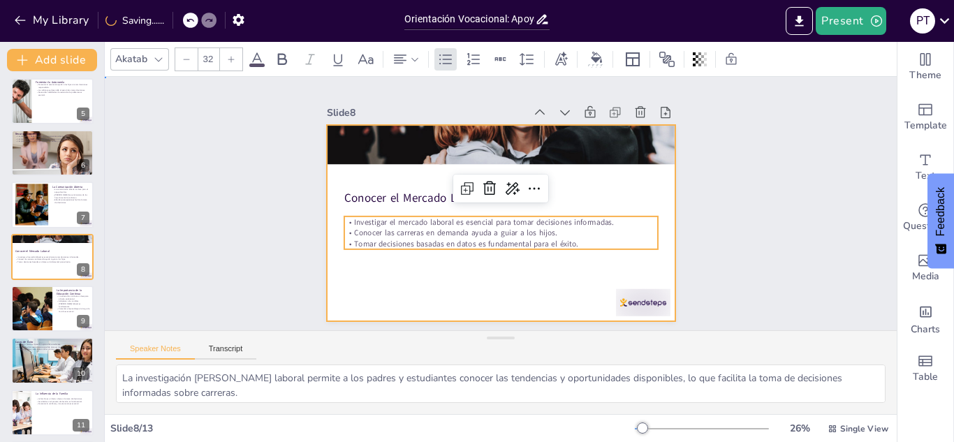
click at [389, 261] on div at bounding box center [501, 223] width 349 height 196
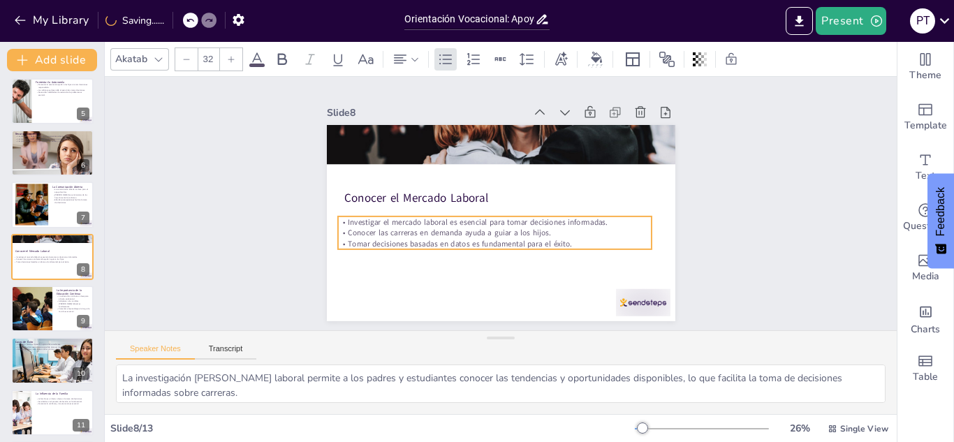
click at [380, 231] on p "Conocer las carreras en demanda ayuda a guiar a los hijos." at bounding box center [494, 233] width 314 height 11
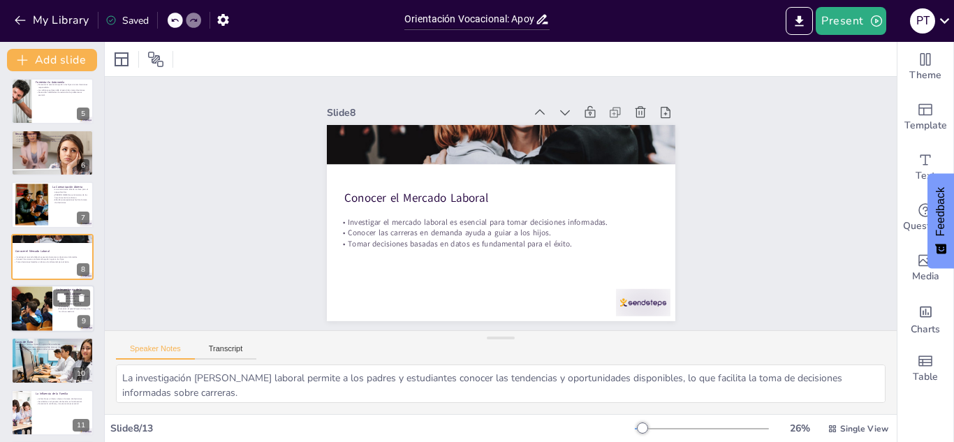
click at [27, 310] on div at bounding box center [31, 308] width 71 height 47
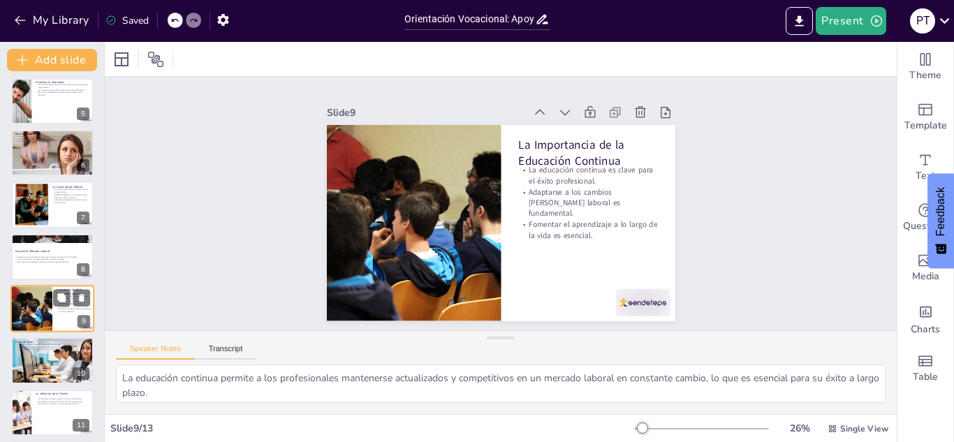
scroll to position [265, 0]
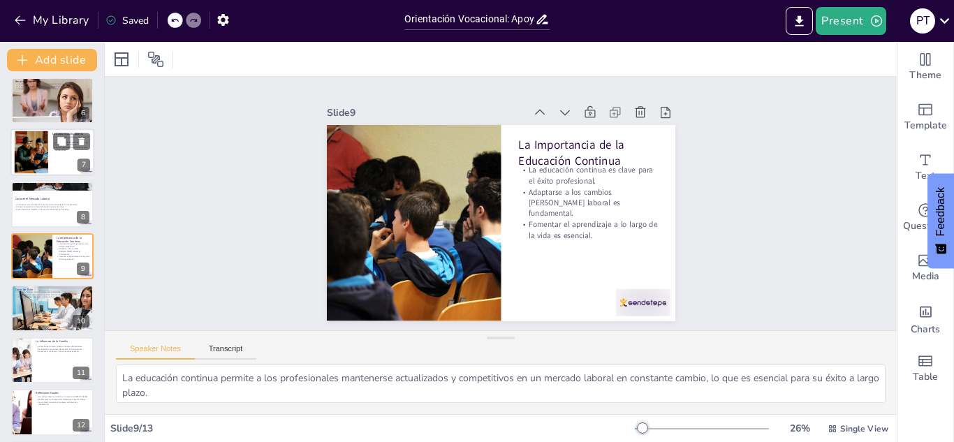
click at [38, 170] on div at bounding box center [32, 152] width 68 height 43
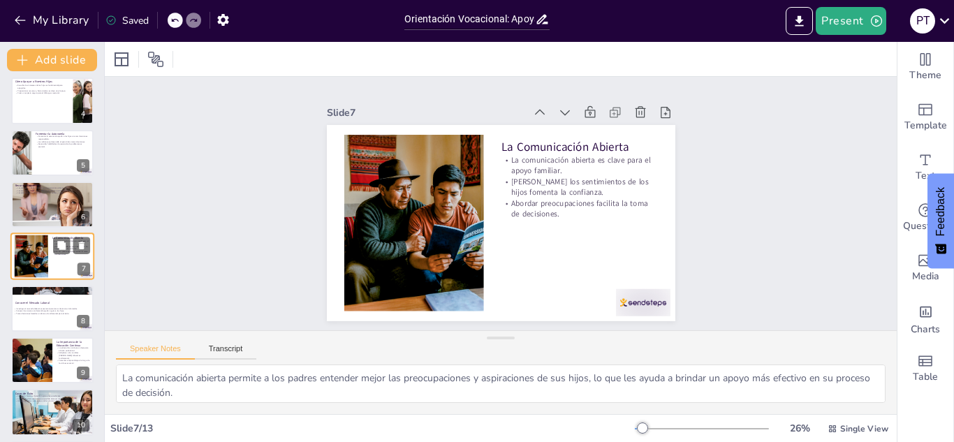
scroll to position [91, 0]
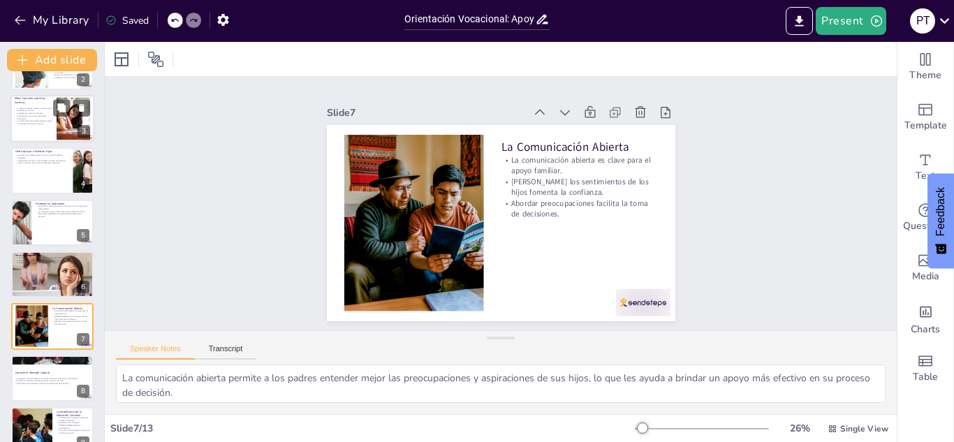
click at [28, 131] on div at bounding box center [52, 118] width 84 height 47
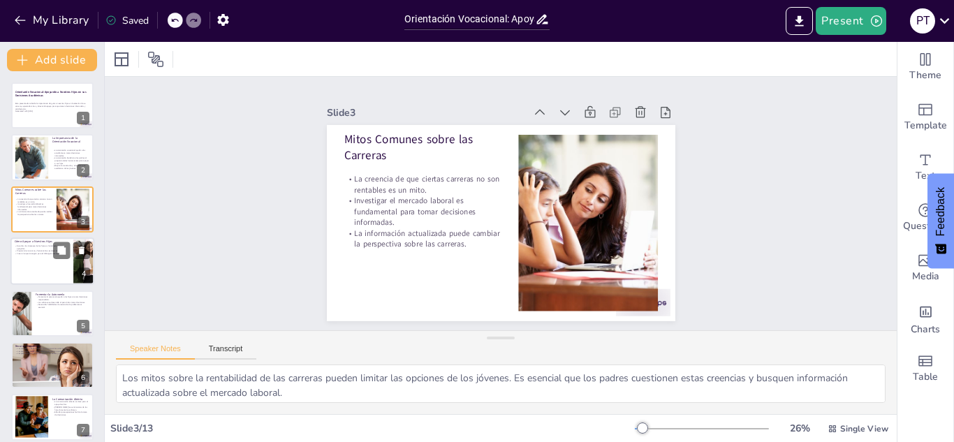
click at [35, 254] on p "Crear un espacio seguro para el diálogo es esencial." at bounding box center [42, 254] width 54 height 3
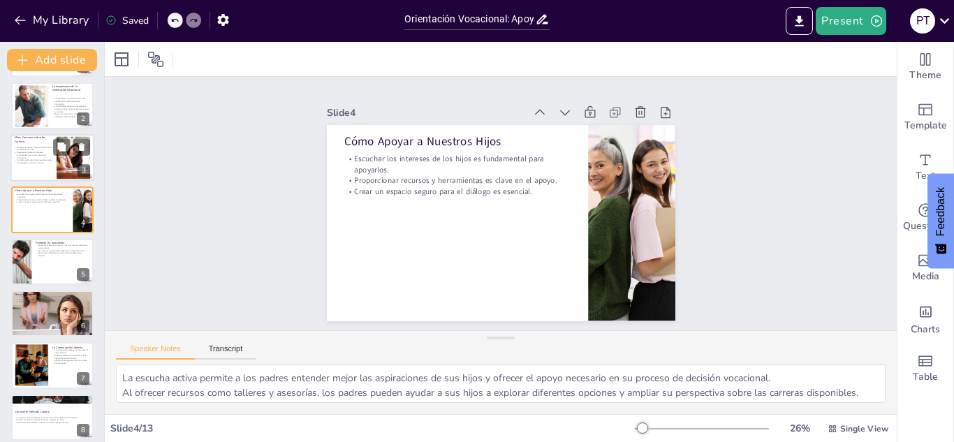
scroll to position [75, 0]
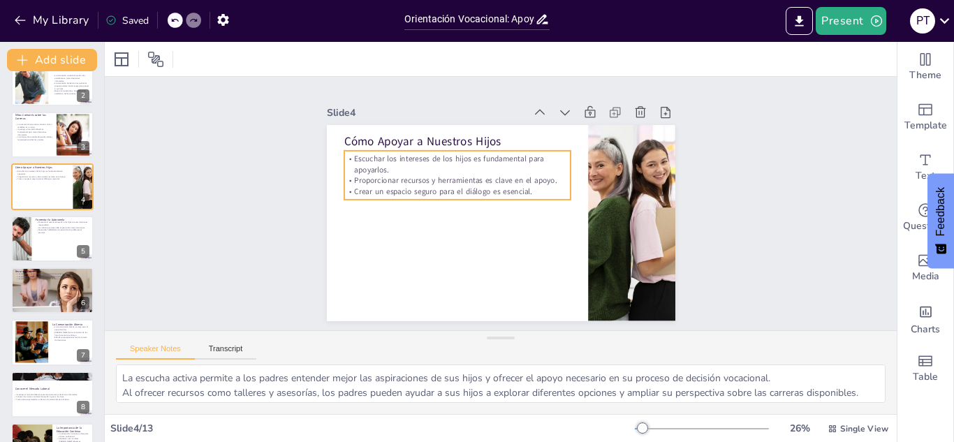
click at [414, 186] on p "Crear un espacio seguro para el diálogo es esencial." at bounding box center [457, 191] width 226 height 11
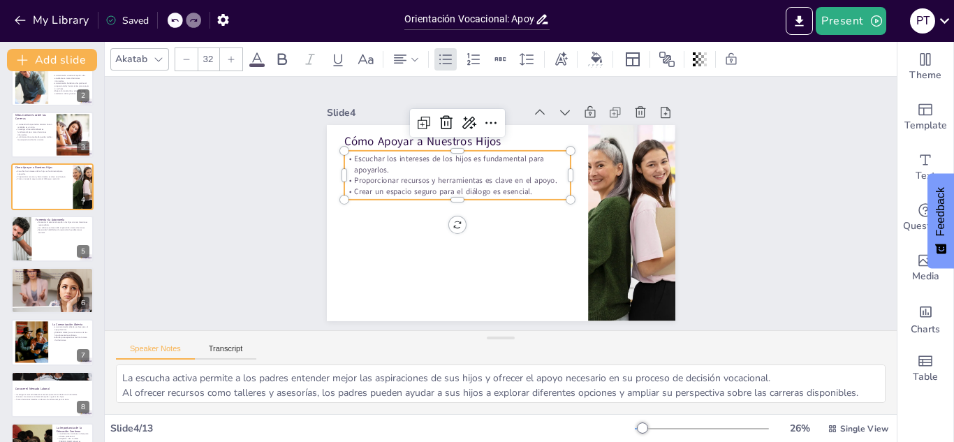
click at [414, 186] on p "Crear un espacio seguro para el diálogo es esencial." at bounding box center [457, 191] width 226 height 11
click at [529, 165] on p "Escuchar los intereses de los hijos es fundamental para apoyarlos." at bounding box center [457, 165] width 226 height 22
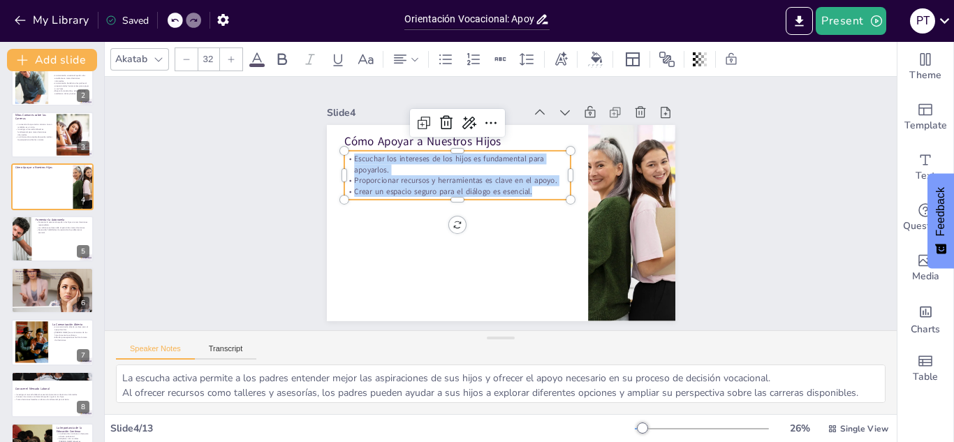
drag, startPoint x: 531, startPoint y: 190, endPoint x: 337, endPoint y: 153, distance: 197.7
click at [344, 154] on div "Escuchar los intereses de los hijos es fundamental para apoyarlos. Proporcionar…" at bounding box center [457, 175] width 226 height 43
copy div "Escuchar los intereses de los hijos es fundamental para apoyarlos. Proporcionar…"
